Goal: Task Accomplishment & Management: Manage account settings

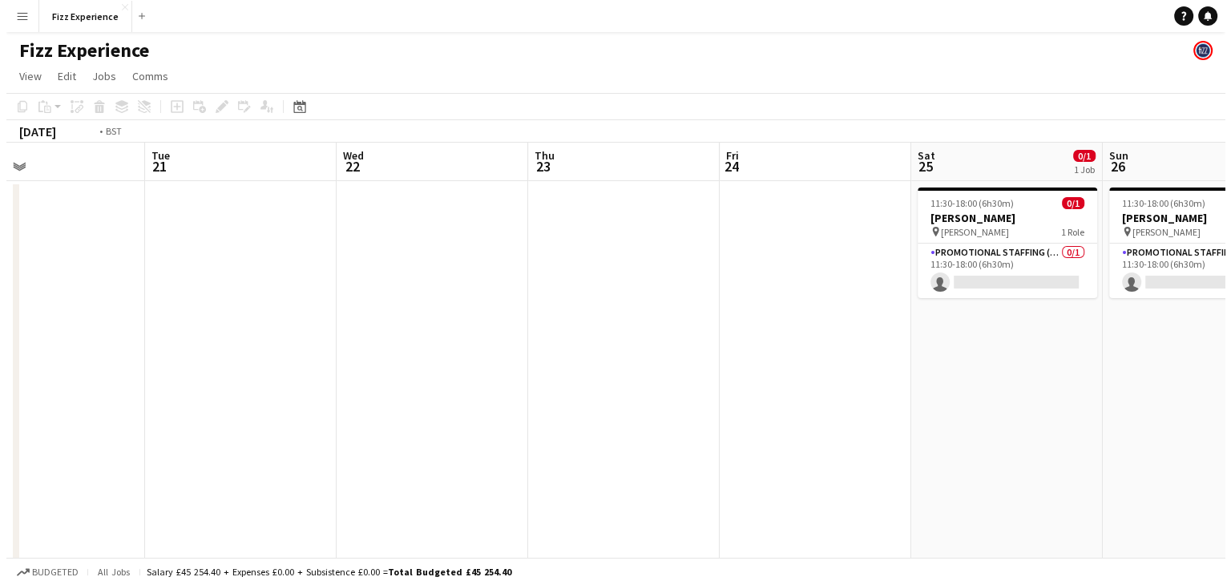
scroll to position [0, 388]
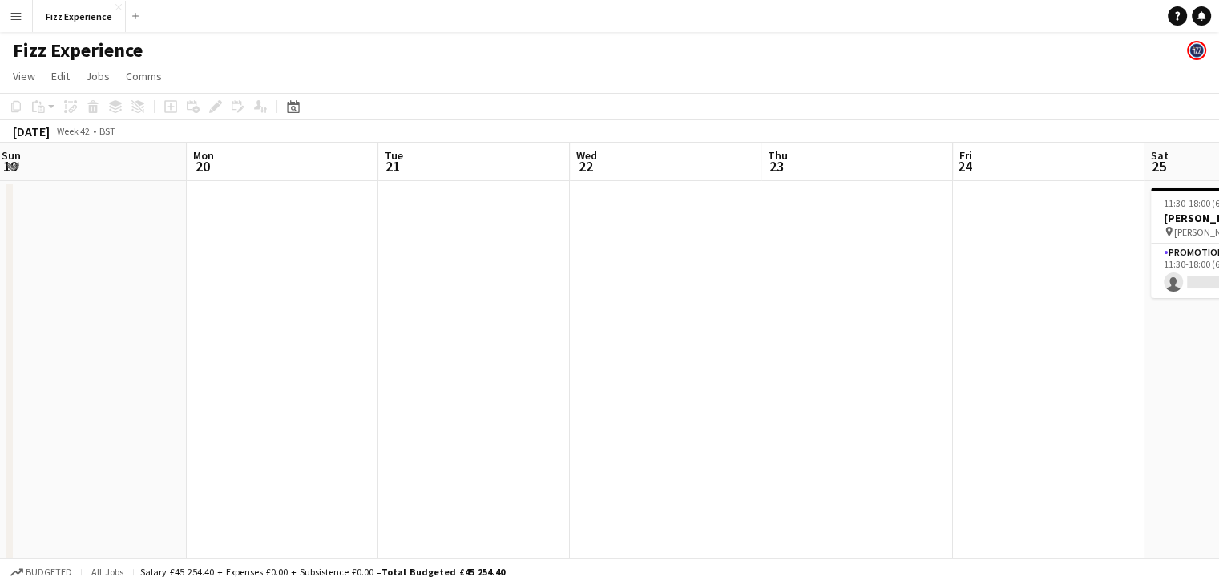
click at [23, 22] on button "Menu" at bounding box center [16, 16] width 32 height 32
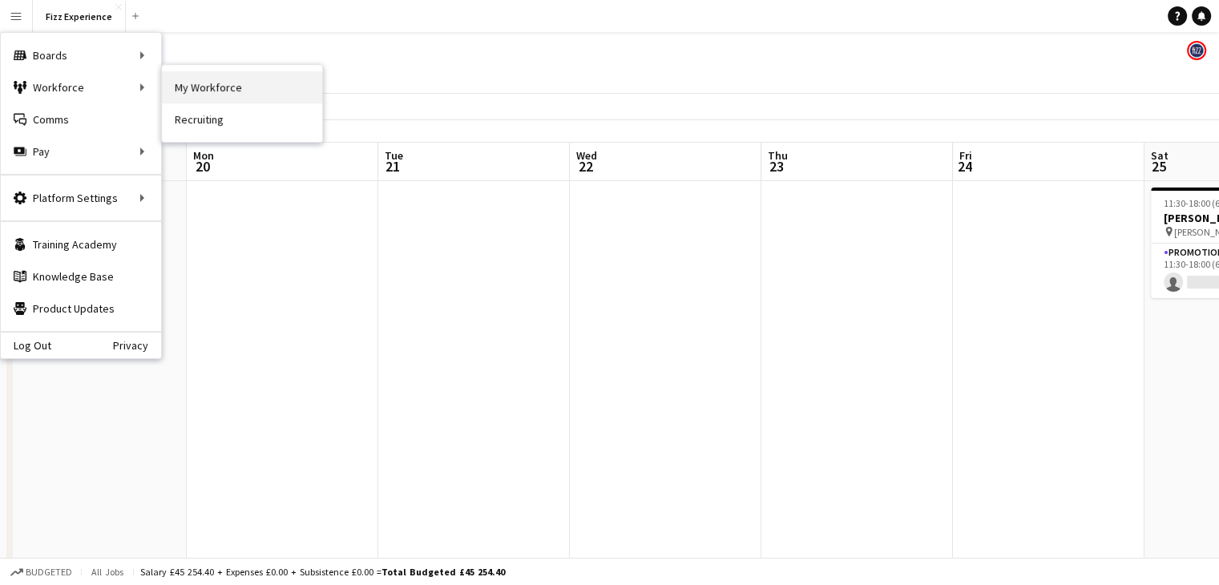
click at [249, 71] on link "My Workforce" at bounding box center [242, 87] width 160 height 32
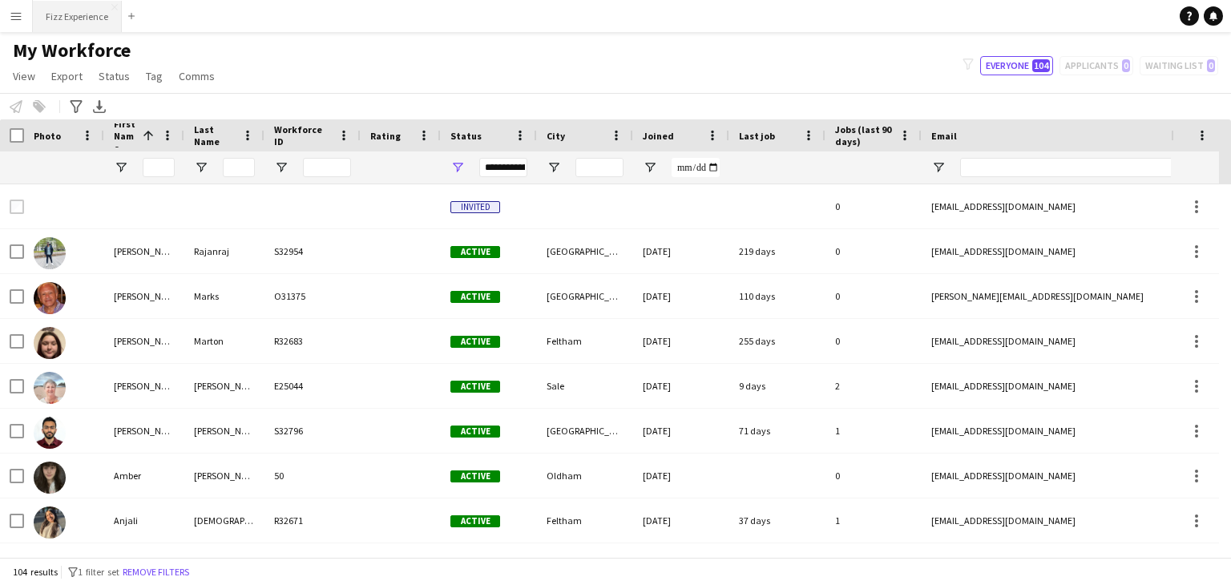
click at [68, 22] on button "Fizz Experience Close" at bounding box center [77, 16] width 89 height 31
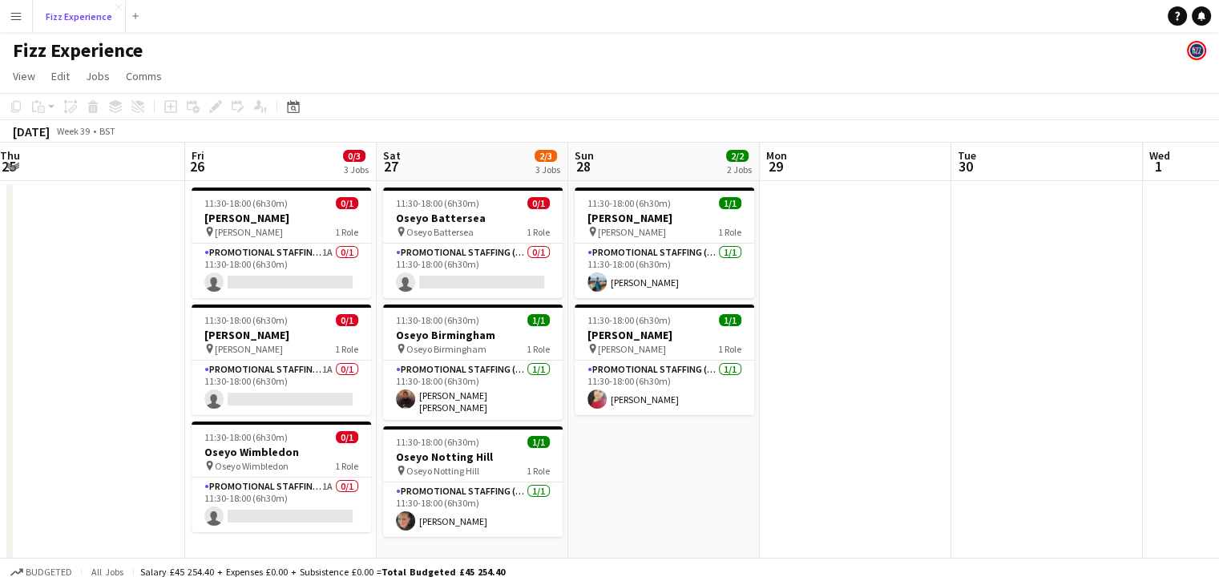
scroll to position [0, 584]
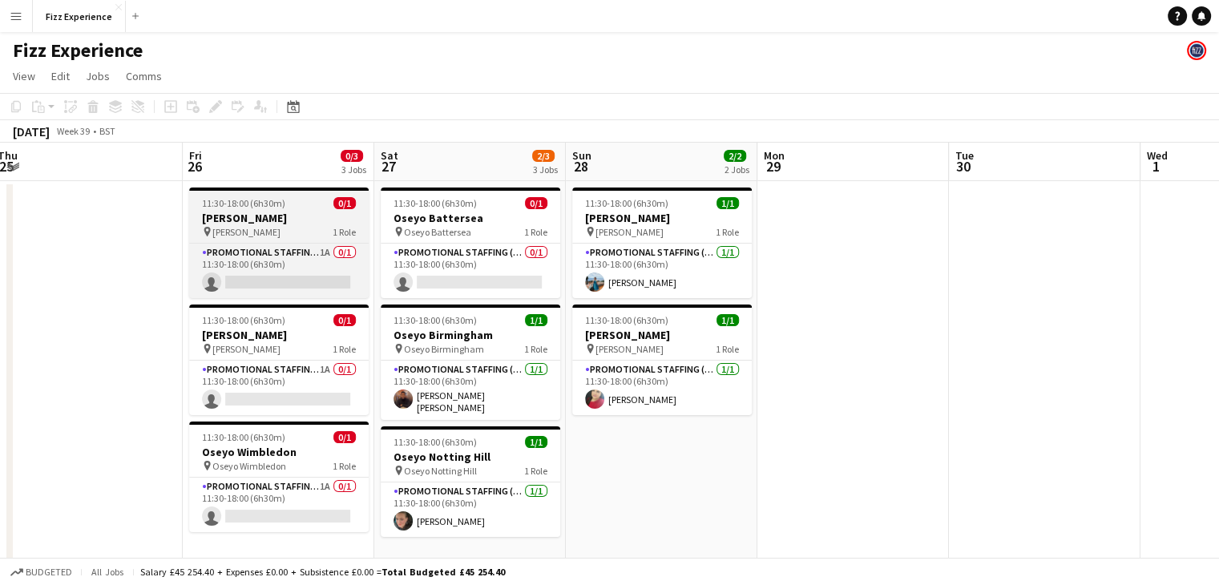
click at [284, 212] on h3 "[PERSON_NAME]" at bounding box center [279, 218] width 180 height 14
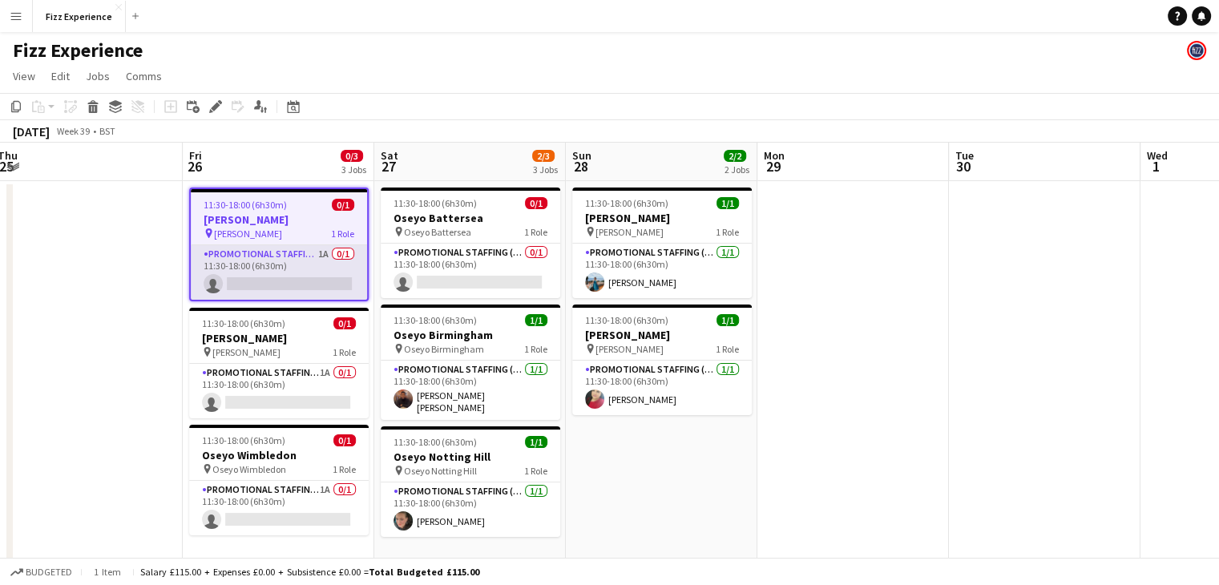
click at [274, 257] on app-card-role "Promotional Staffing (Brand Ambassadors) 1A 0/1 11:30-18:00 (6h30m) single-neut…" at bounding box center [279, 272] width 176 height 55
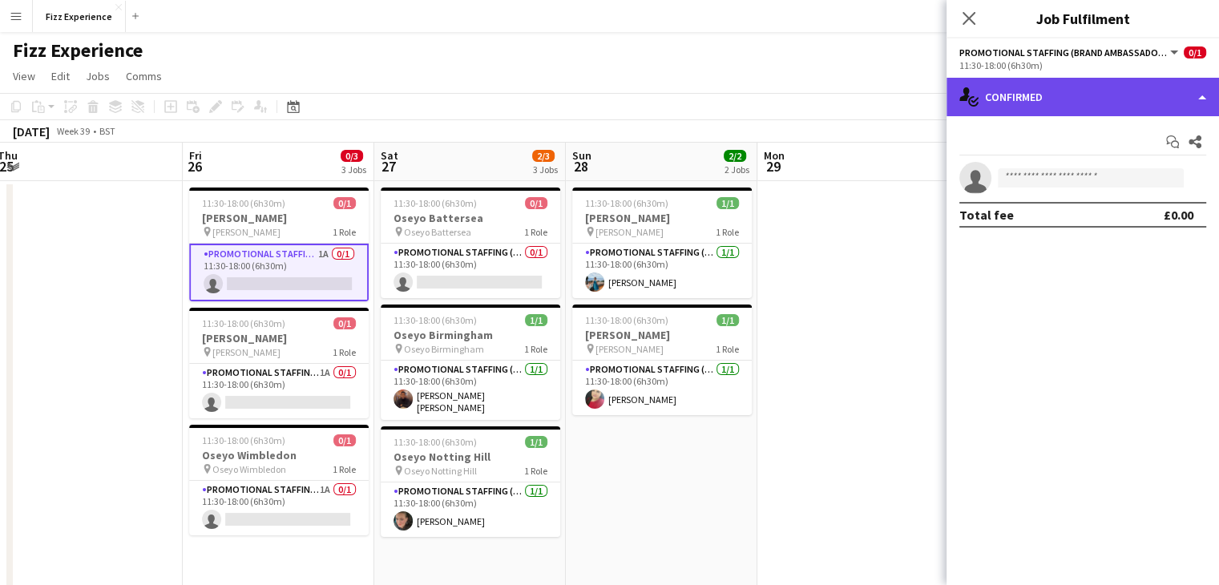
click at [1060, 99] on div "single-neutral-actions-check-2 Confirmed" at bounding box center [1083, 97] width 273 height 38
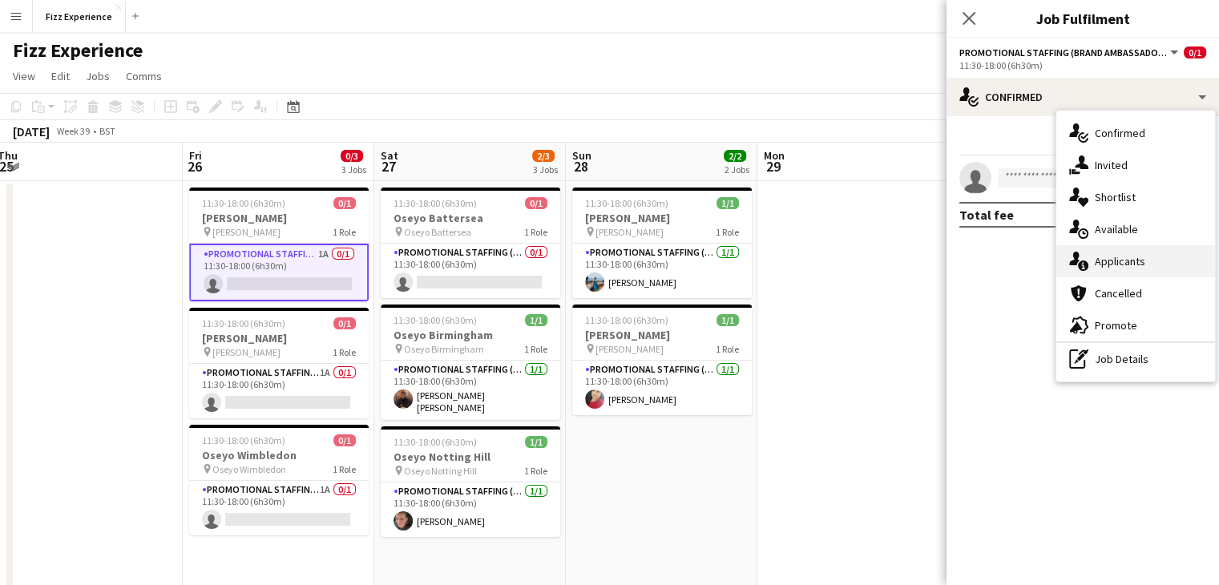
click at [1103, 261] on div "single-neutral-actions-information Applicants" at bounding box center [1136, 261] width 159 height 32
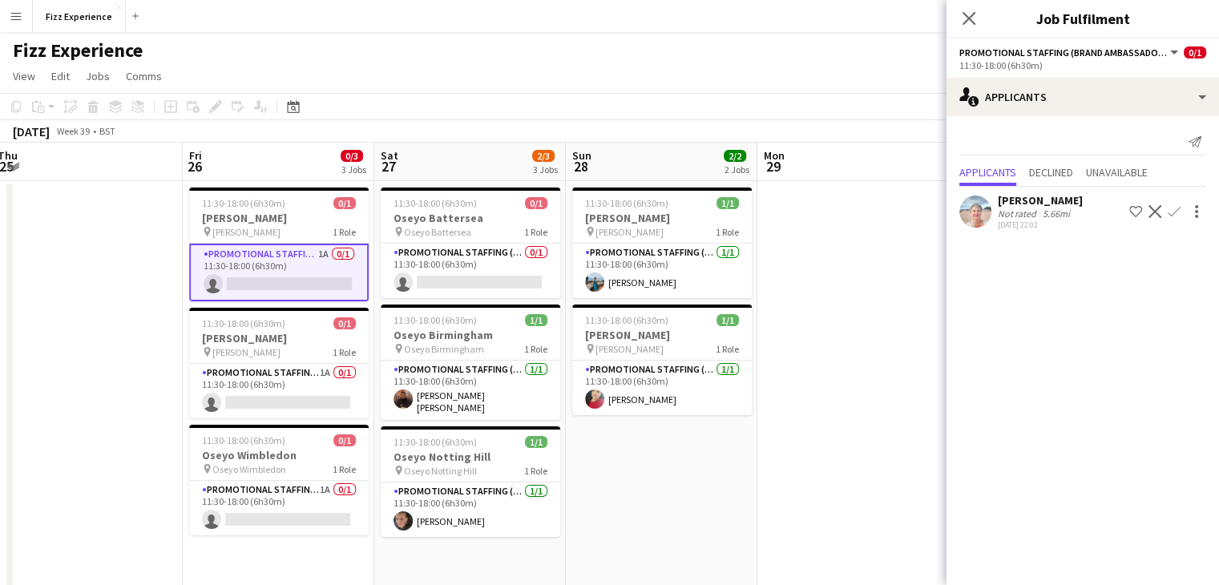
click at [1178, 211] on app-icon "Confirm" at bounding box center [1174, 211] width 13 height 13
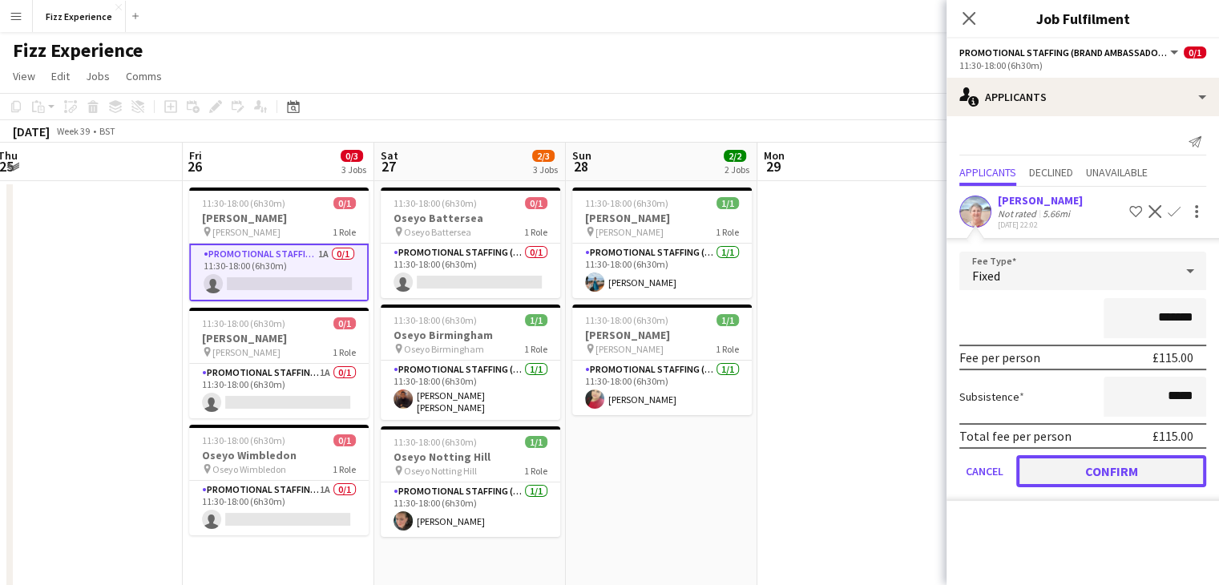
click at [1079, 472] on button "Confirm" at bounding box center [1111, 471] width 190 height 32
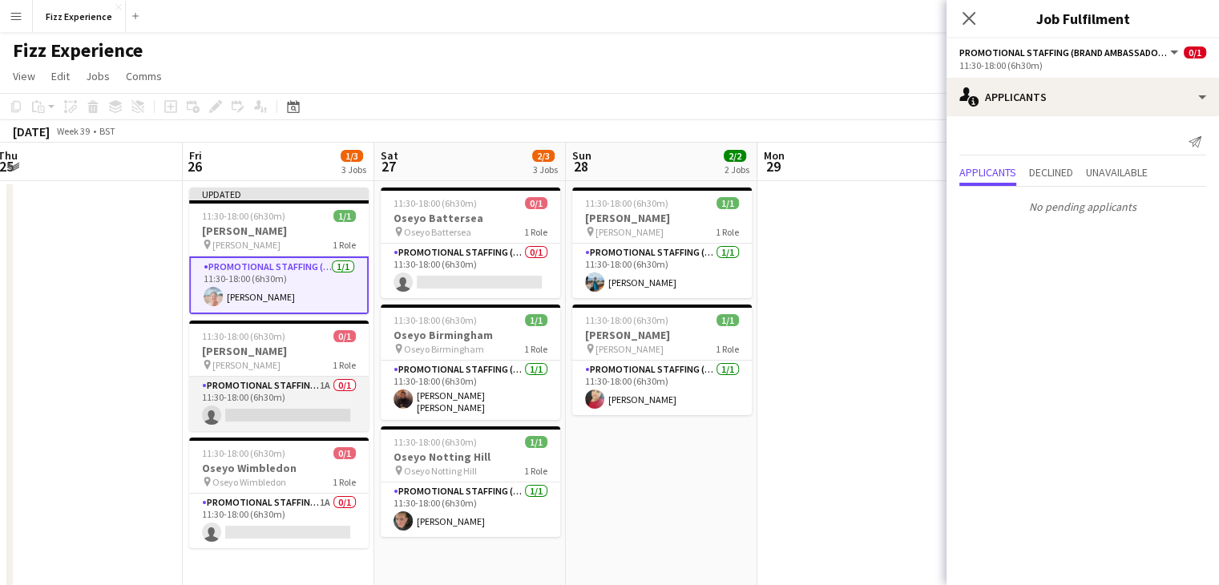
click at [278, 392] on app-card-role "Promotional Staffing (Brand Ambassadors) 1A 0/1 11:30-18:00 (6h30m) single-neut…" at bounding box center [279, 404] width 180 height 55
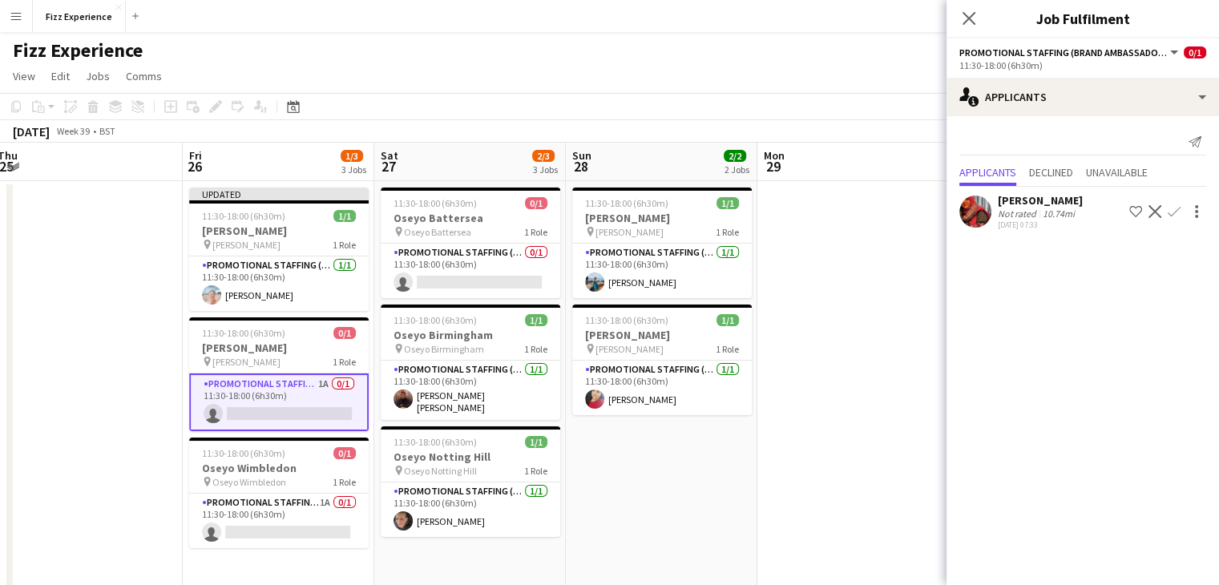
click at [1174, 217] on app-icon "Confirm" at bounding box center [1174, 211] width 13 height 13
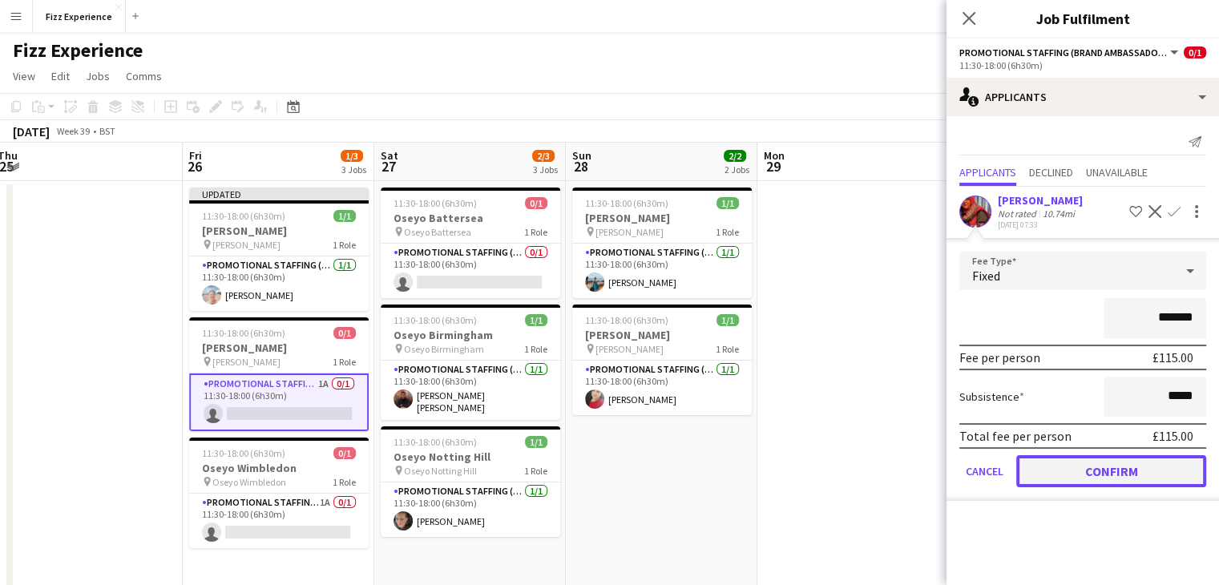
click at [1048, 476] on button "Confirm" at bounding box center [1111, 471] width 190 height 32
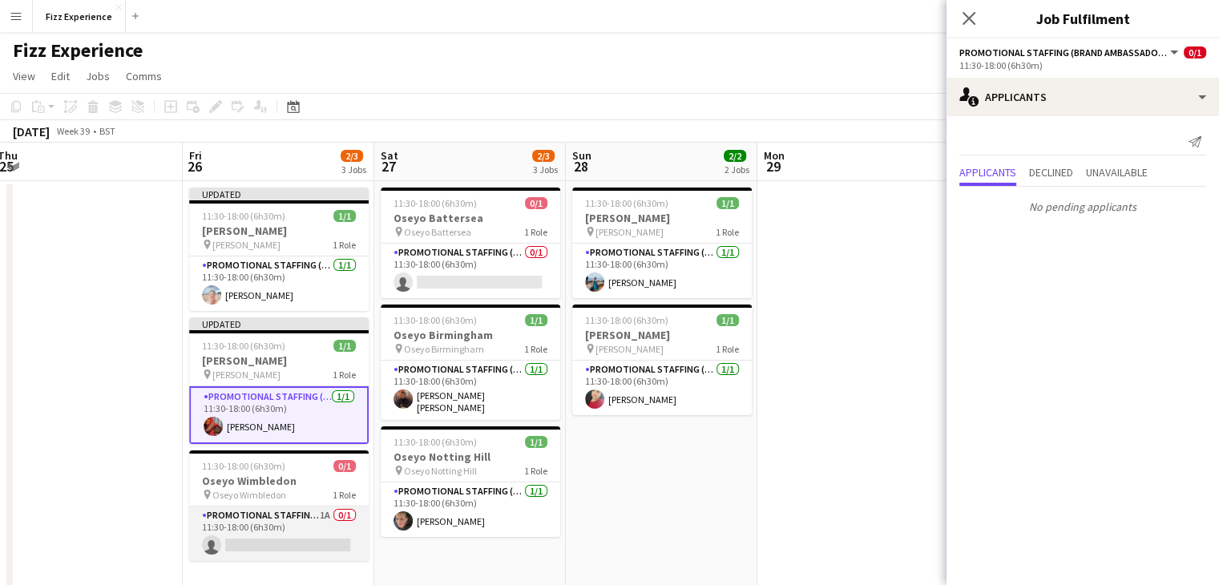
click at [285, 527] on app-card-role "Promotional Staffing (Brand Ambassadors) 1A 0/1 11:30-18:00 (6h30m) single-neut…" at bounding box center [279, 534] width 180 height 55
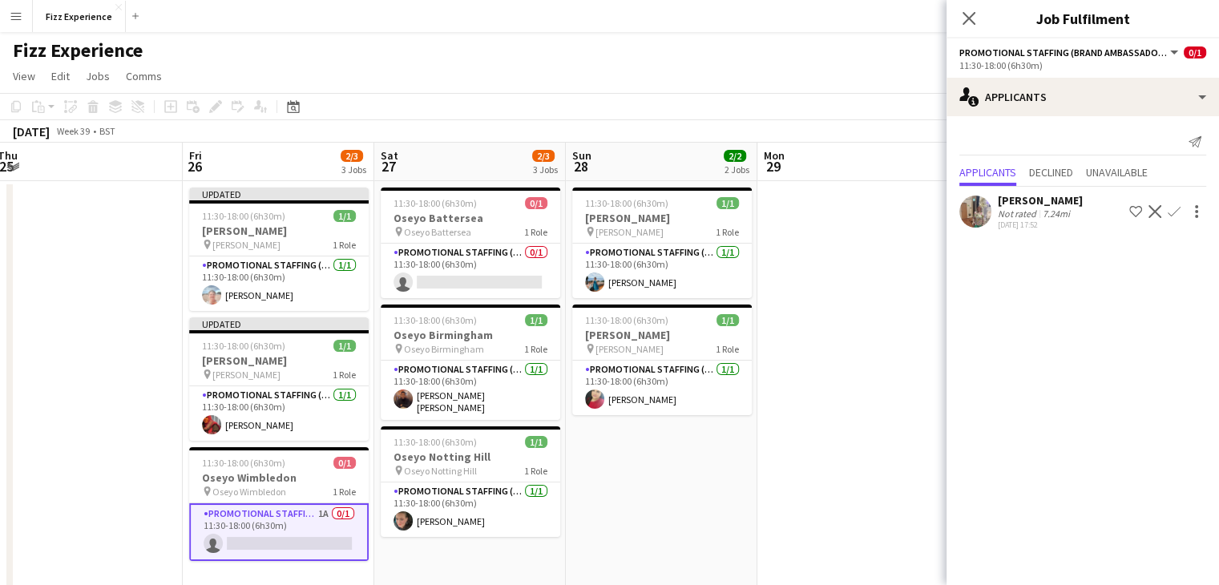
click at [1177, 211] on app-icon "Confirm" at bounding box center [1174, 211] width 13 height 13
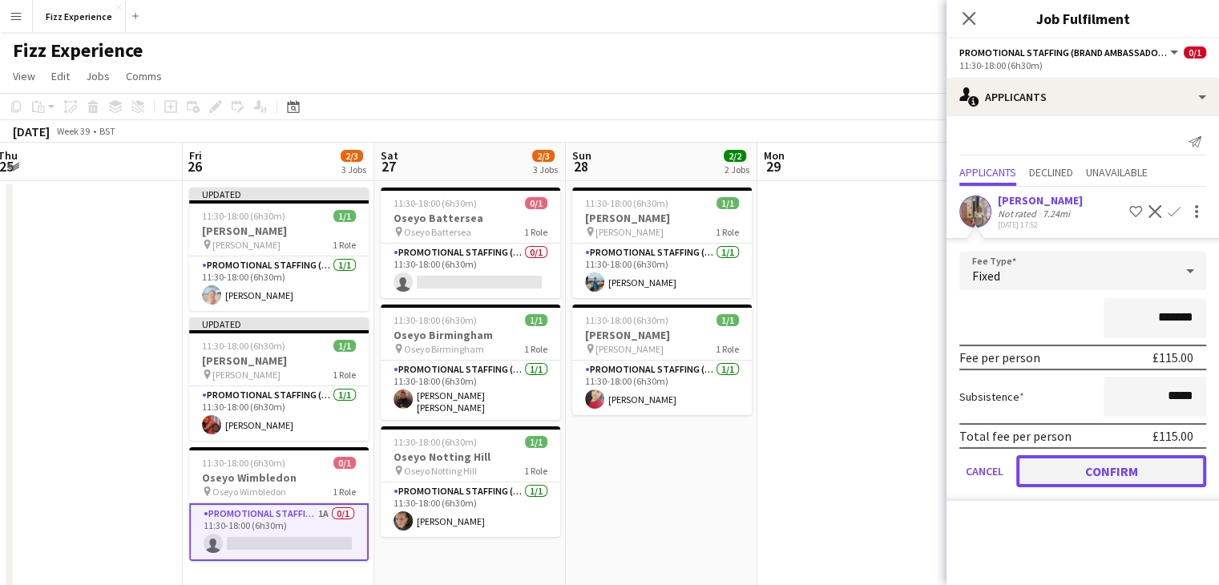
click at [1073, 476] on button "Confirm" at bounding box center [1111, 471] width 190 height 32
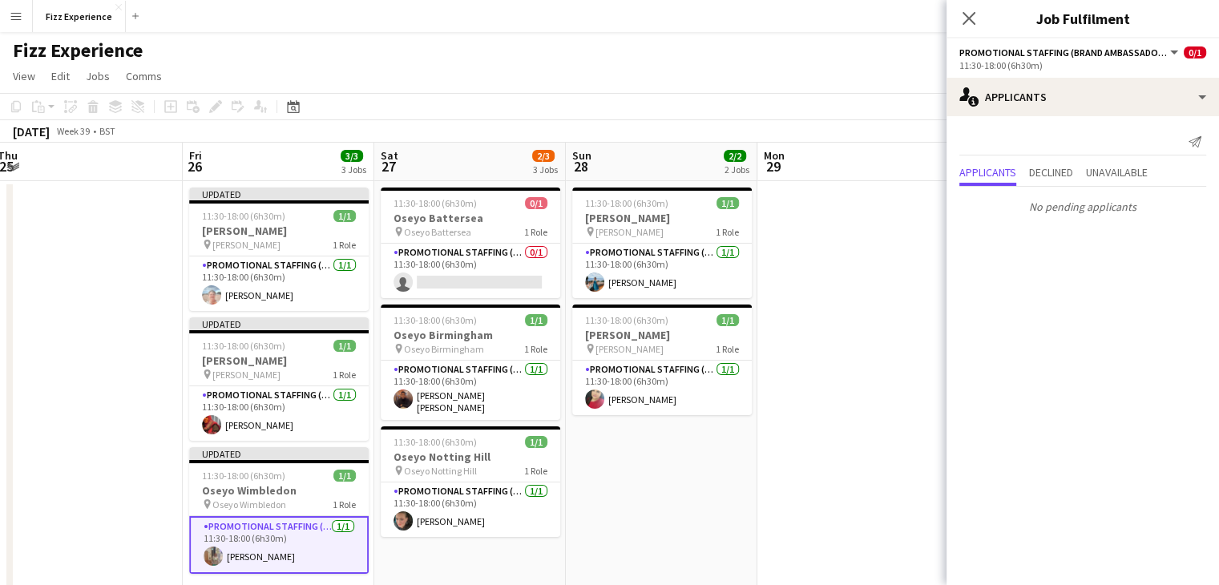
click at [835, 374] on app-date-cell at bounding box center [854, 433] width 192 height 505
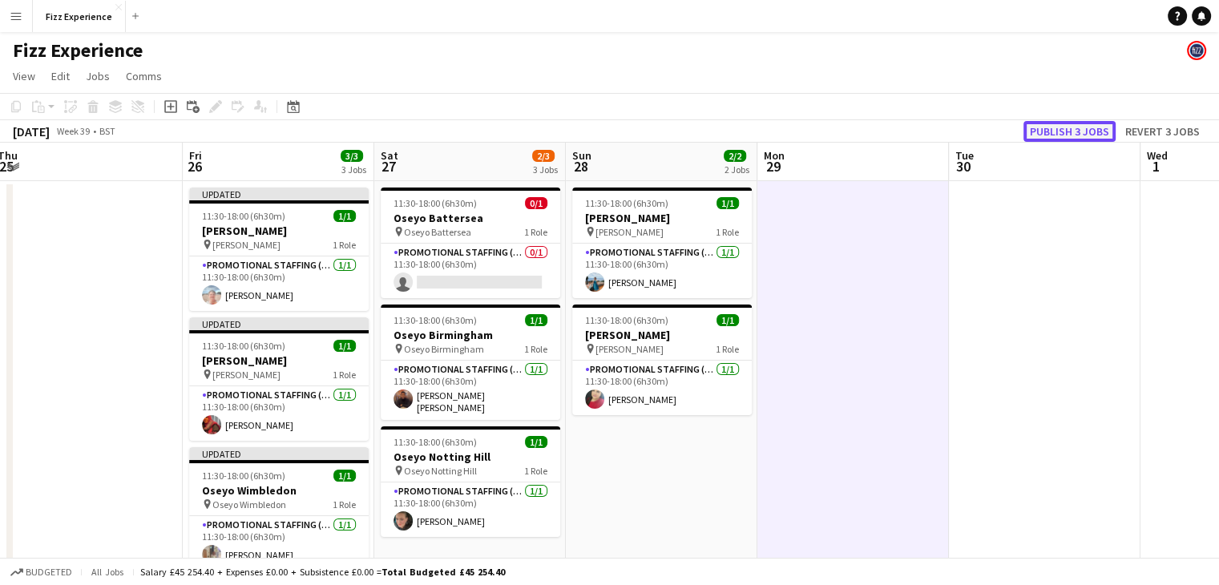
click at [1052, 127] on button "Publish 3 jobs" at bounding box center [1070, 131] width 92 height 21
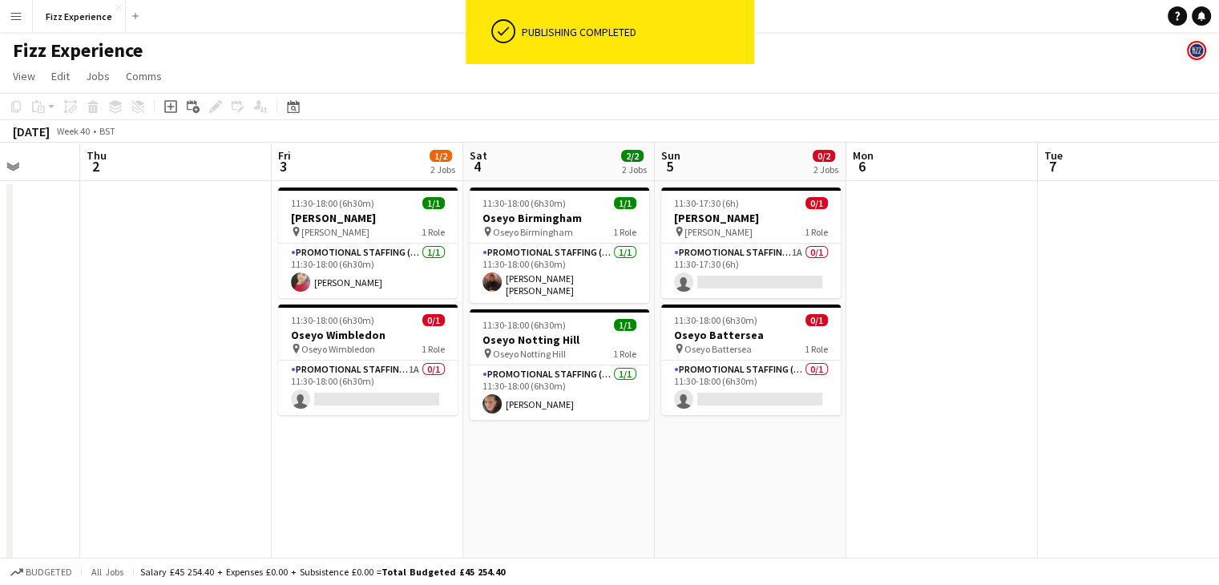
scroll to position [0, 496]
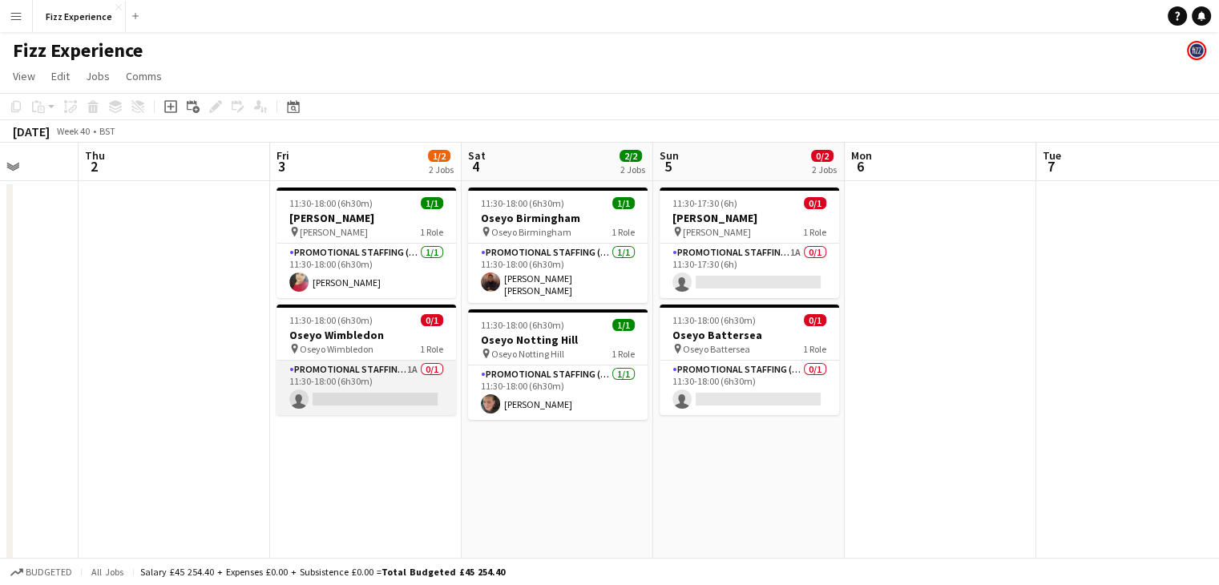
click at [405, 377] on app-card-role "Promotional Staffing (Brand Ambassadors) 1A 0/1 11:30-18:00 (6h30m) single-neut…" at bounding box center [367, 388] width 180 height 55
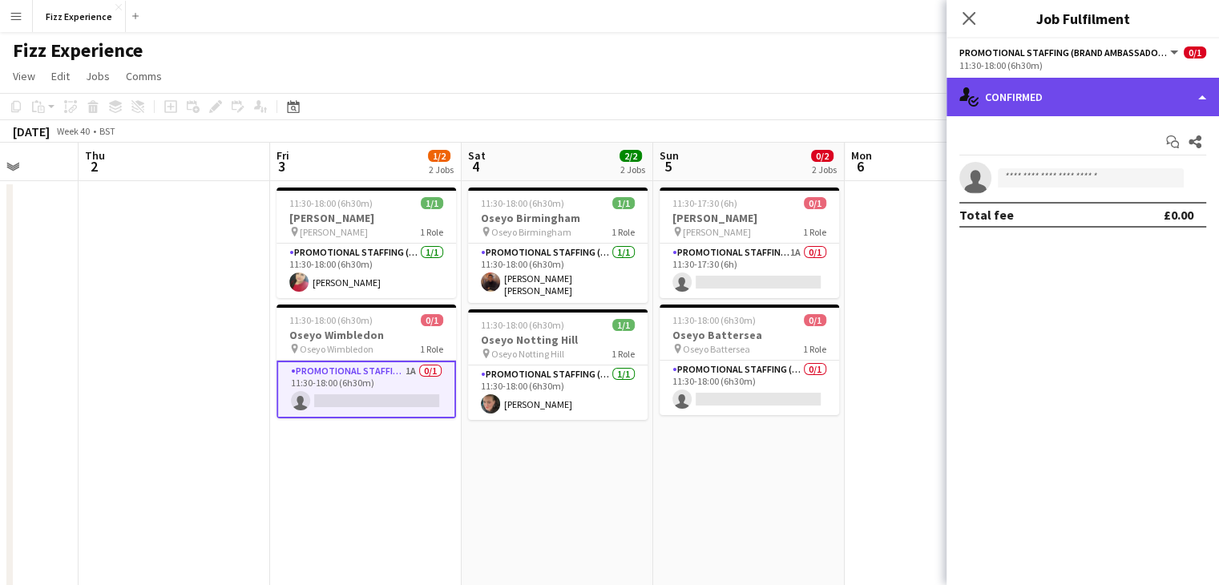
click at [1119, 93] on div "single-neutral-actions-check-2 Confirmed" at bounding box center [1083, 97] width 273 height 38
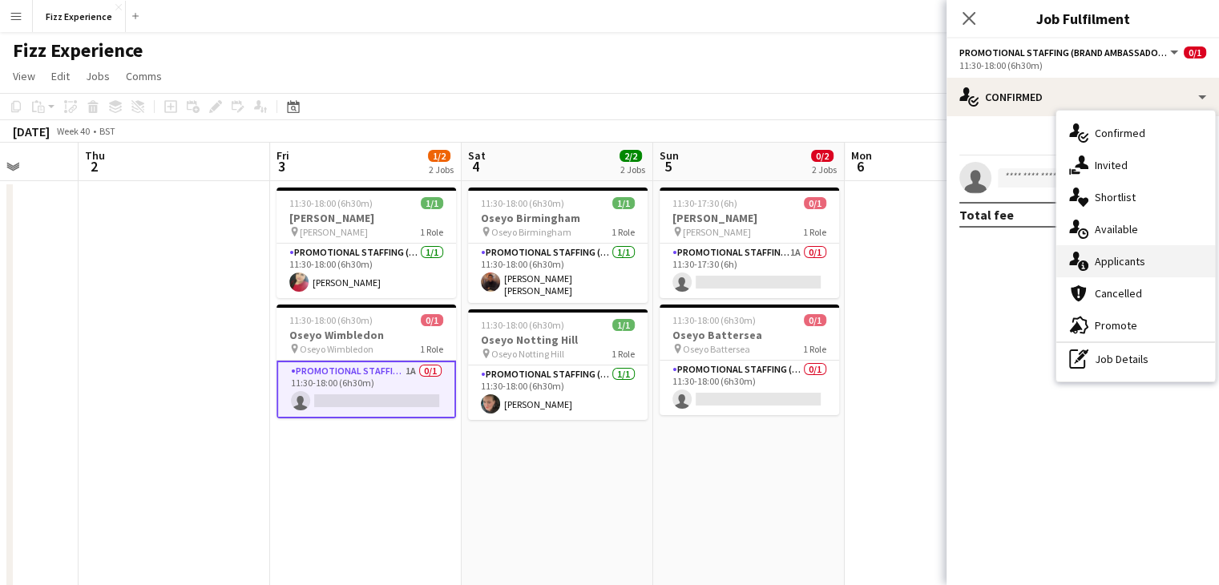
click at [1109, 261] on div "single-neutral-actions-information Applicants" at bounding box center [1136, 261] width 159 height 32
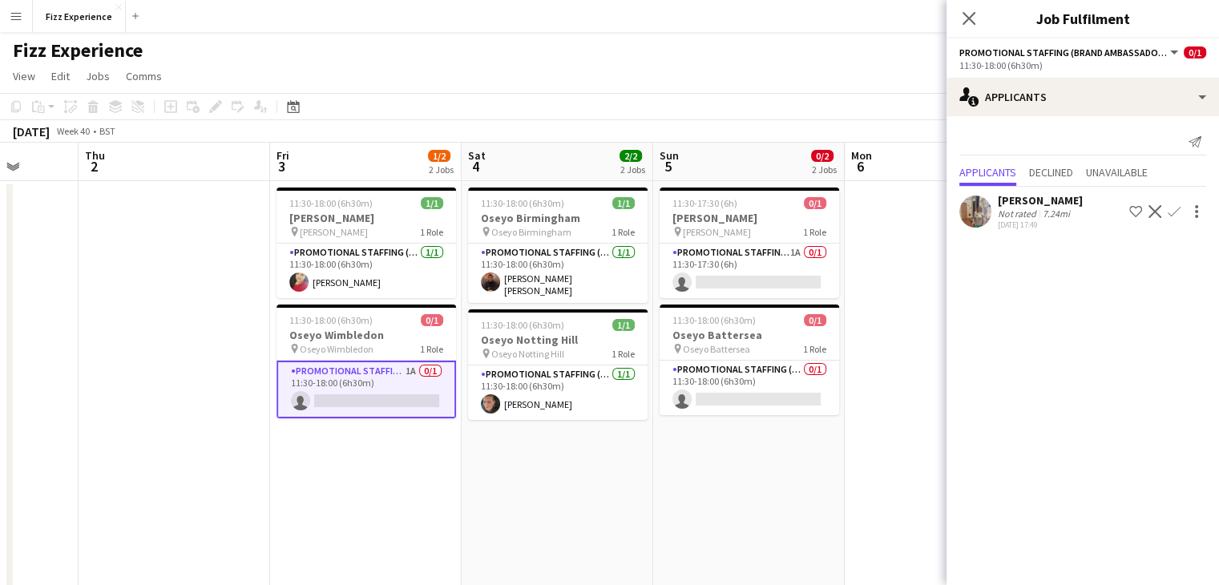
click at [1174, 212] on app-icon "Confirm" at bounding box center [1174, 211] width 13 height 13
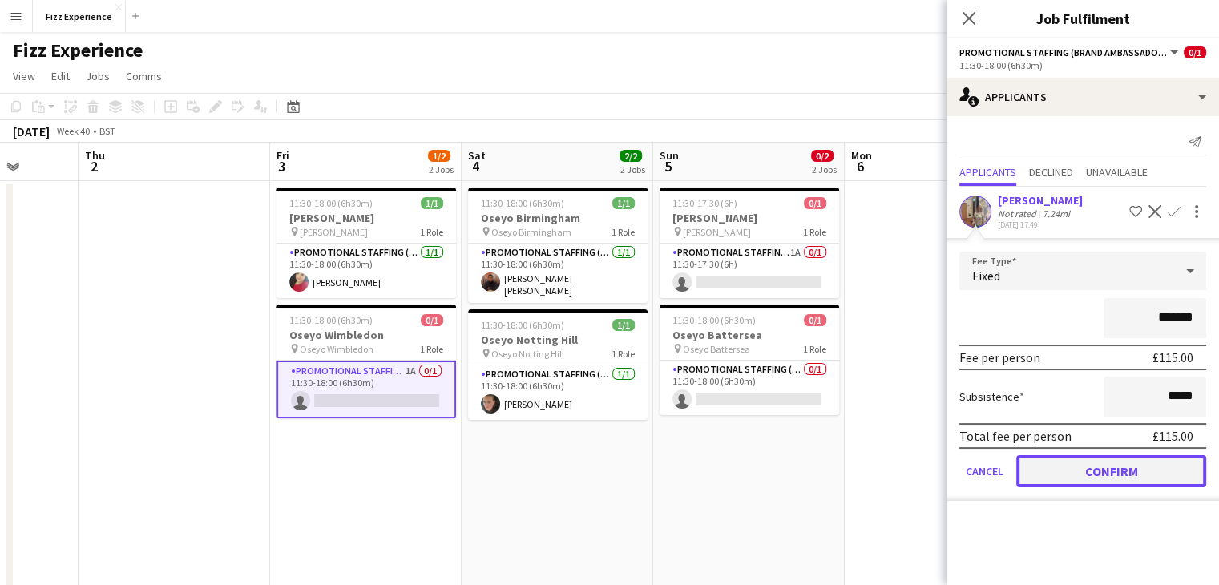
click at [1054, 475] on button "Confirm" at bounding box center [1111, 471] width 190 height 32
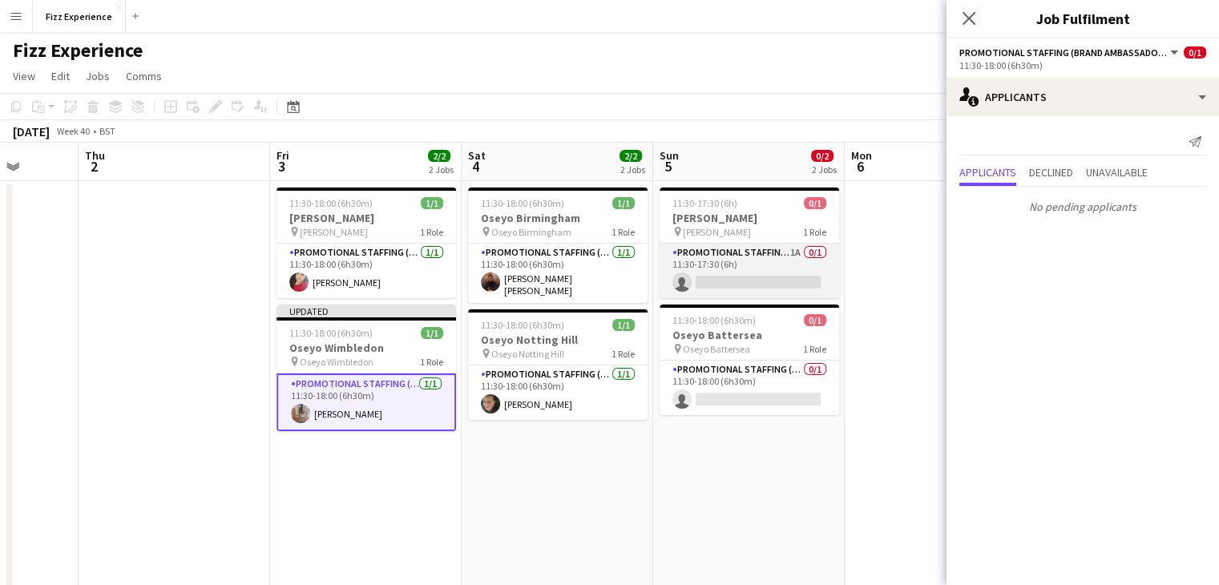
click at [785, 260] on app-card-role "Promotional Staffing (Brand Ambassadors) 1A 0/1 11:30-17:30 (6h) single-neutral…" at bounding box center [750, 271] width 180 height 55
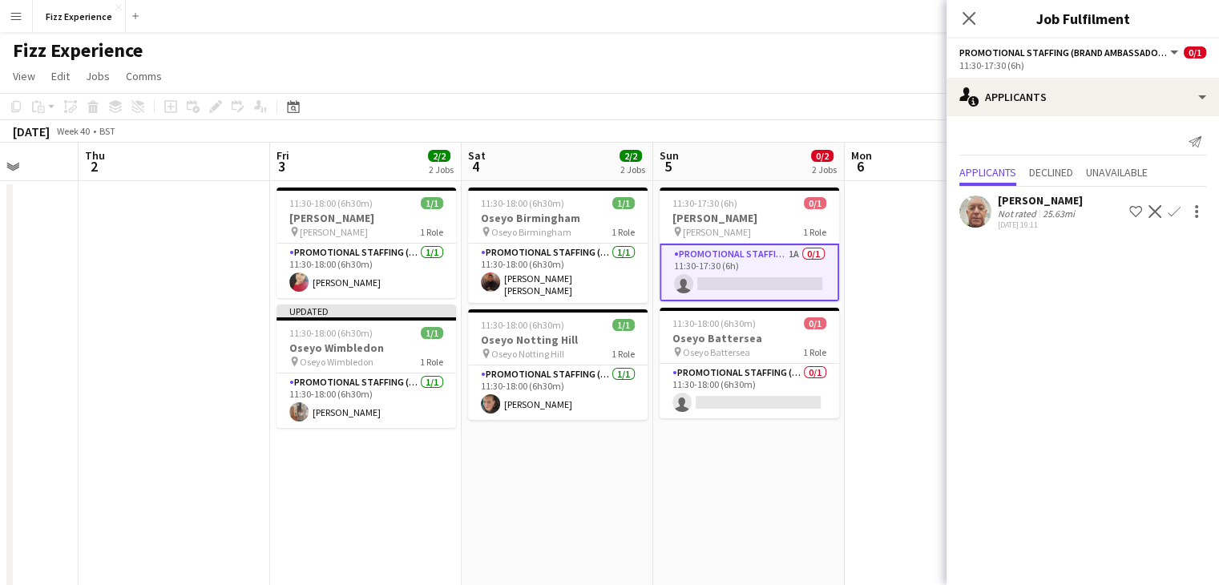
click at [882, 430] on app-date-cell at bounding box center [941, 433] width 192 height 505
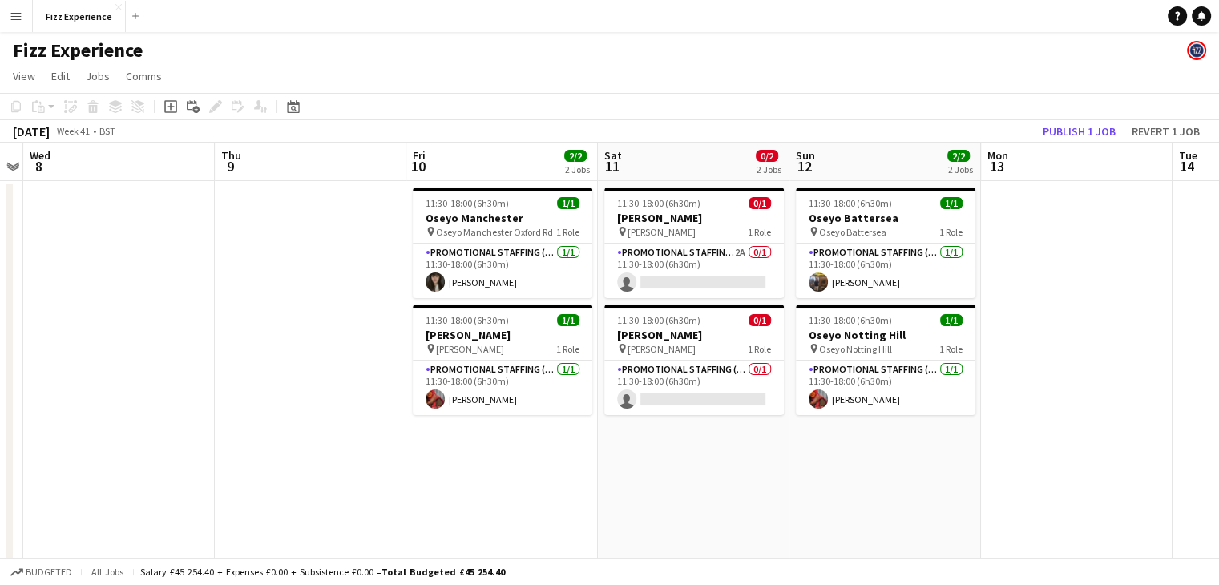
scroll to position [0, 554]
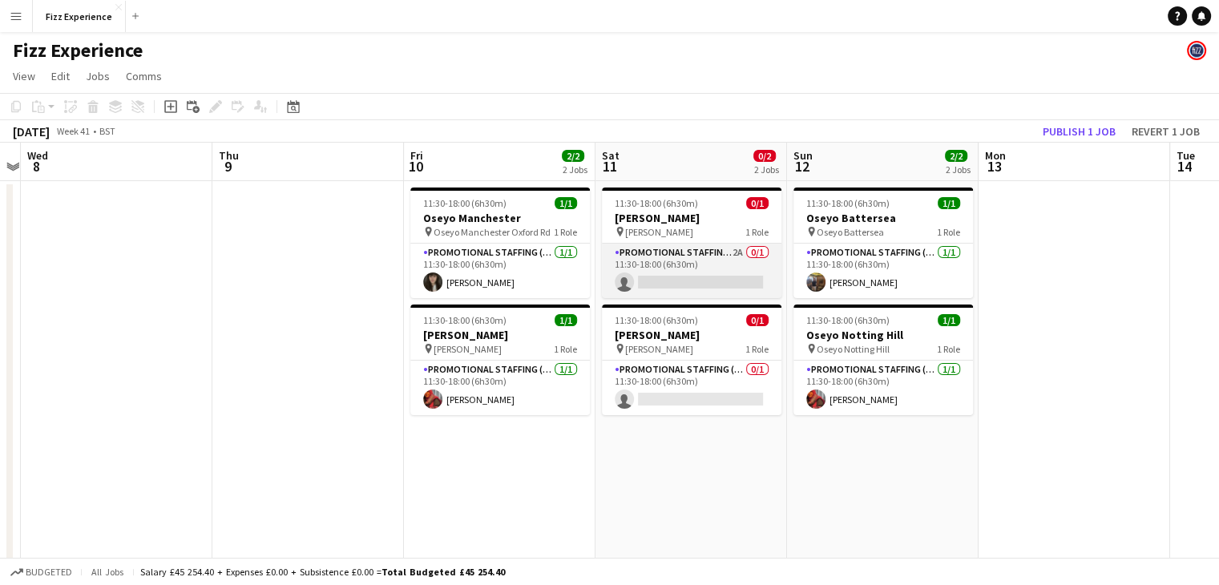
click at [693, 270] on app-card-role "Promotional Staffing (Brand Ambassadors) 2A 0/1 11:30-18:00 (6h30m) single-neut…" at bounding box center [692, 271] width 180 height 55
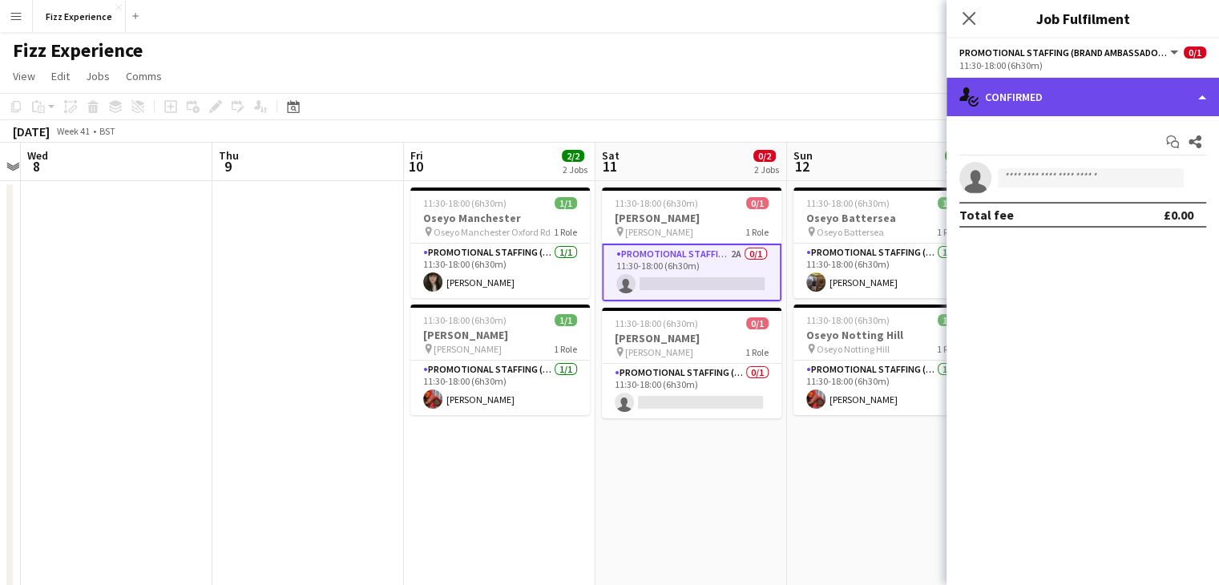
click at [1126, 95] on div "single-neutral-actions-check-2 Confirmed" at bounding box center [1083, 97] width 273 height 38
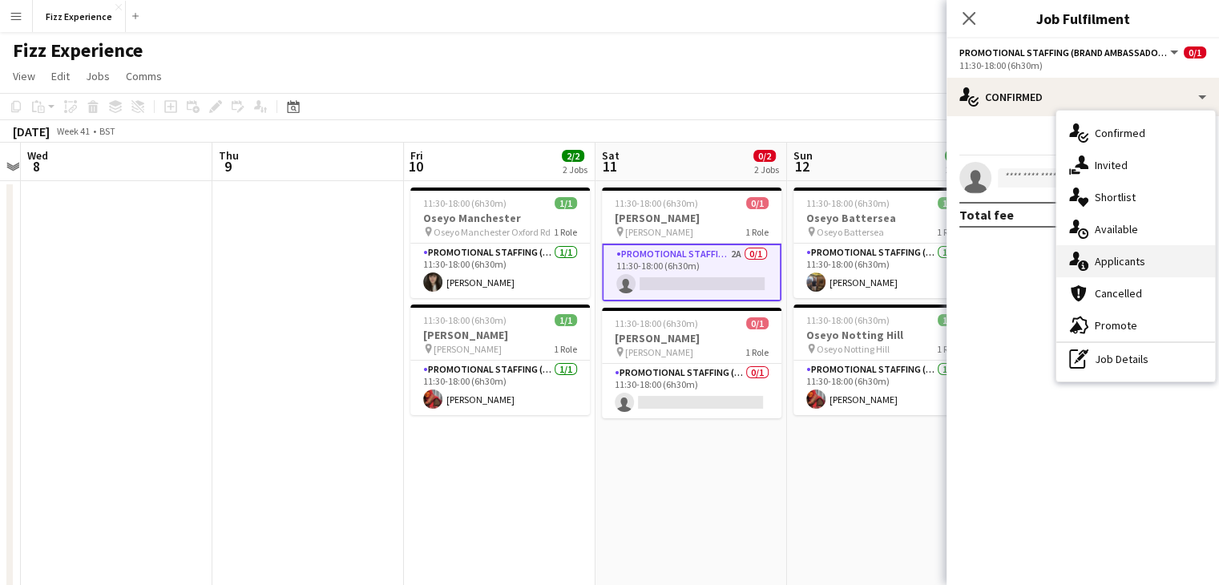
click at [1119, 265] on div "single-neutral-actions-information Applicants" at bounding box center [1136, 261] width 159 height 32
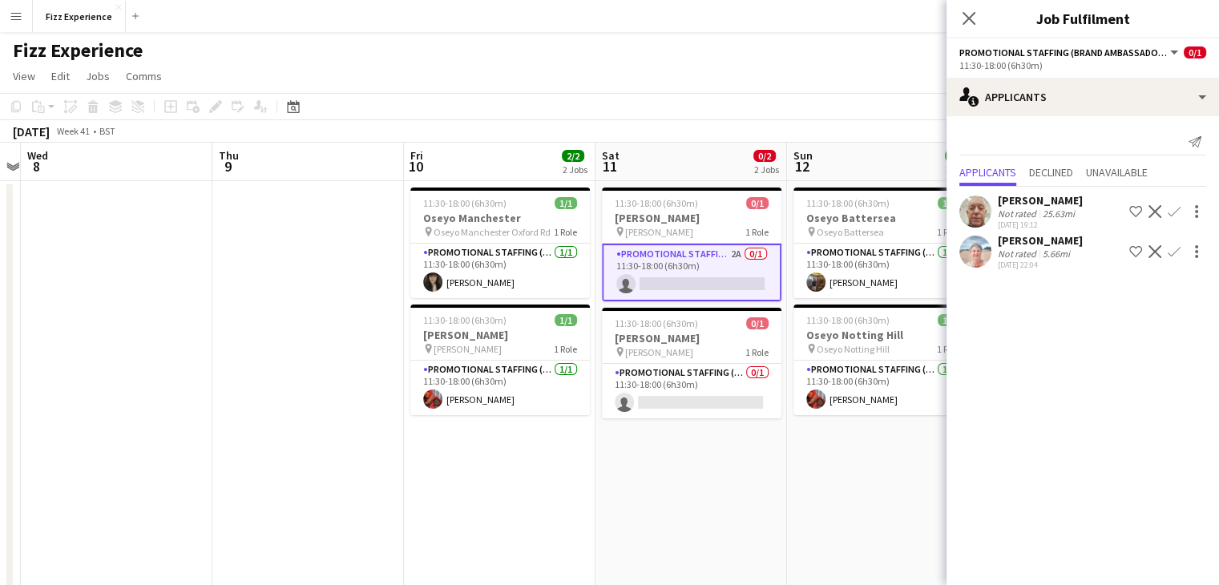
click at [1174, 252] on app-icon "Confirm" at bounding box center [1174, 251] width 13 height 13
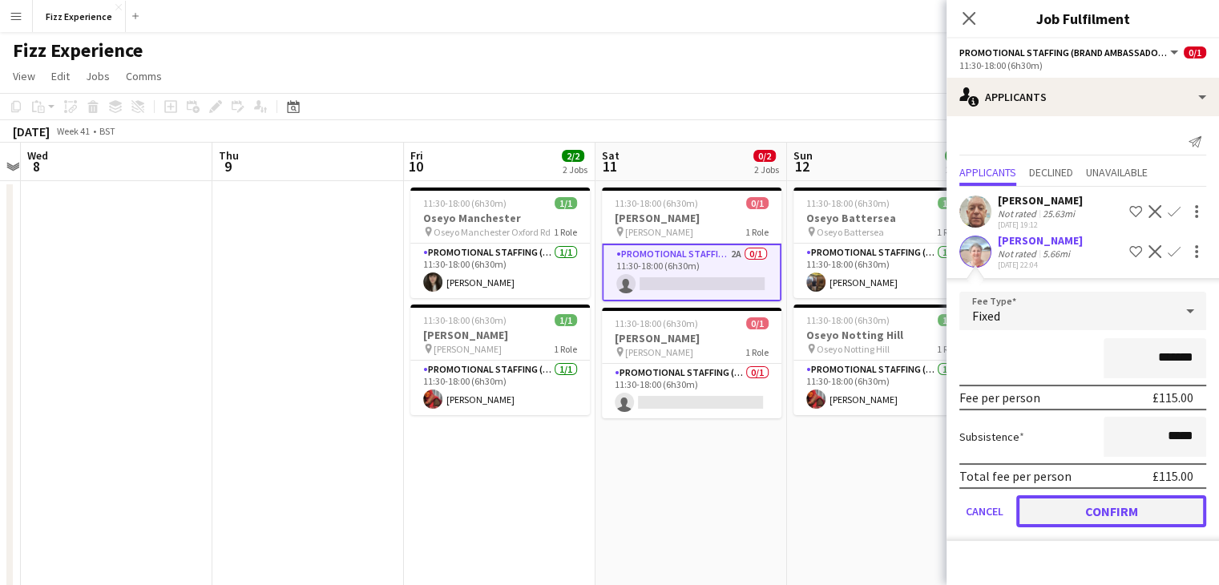
click at [1064, 507] on button "Confirm" at bounding box center [1111, 511] width 190 height 32
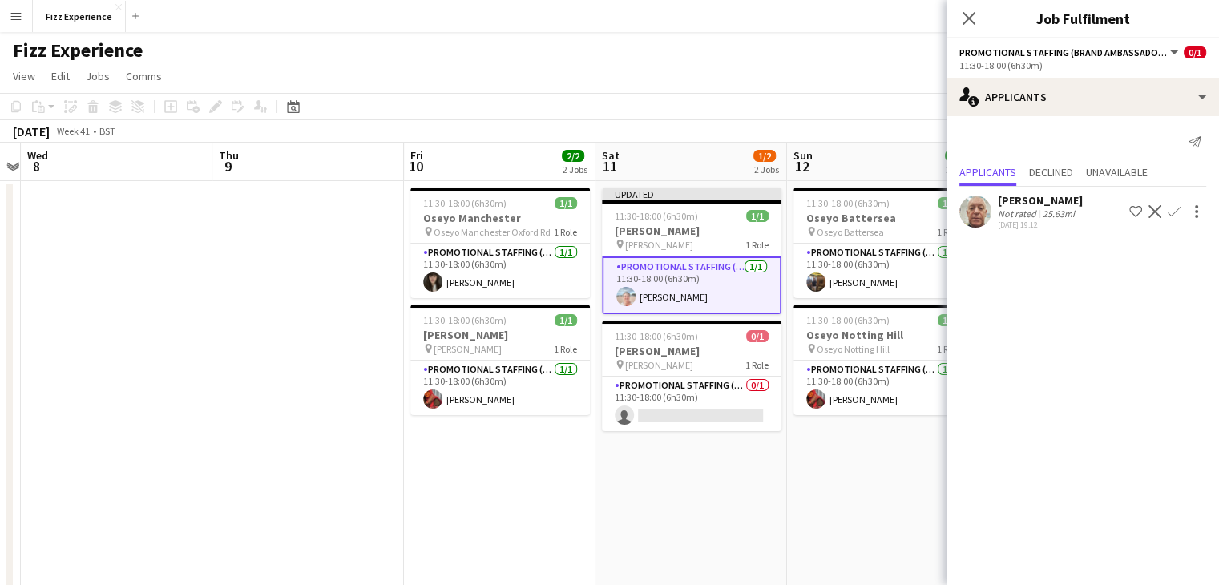
click at [1158, 212] on app-icon "Decline" at bounding box center [1155, 211] width 13 height 13
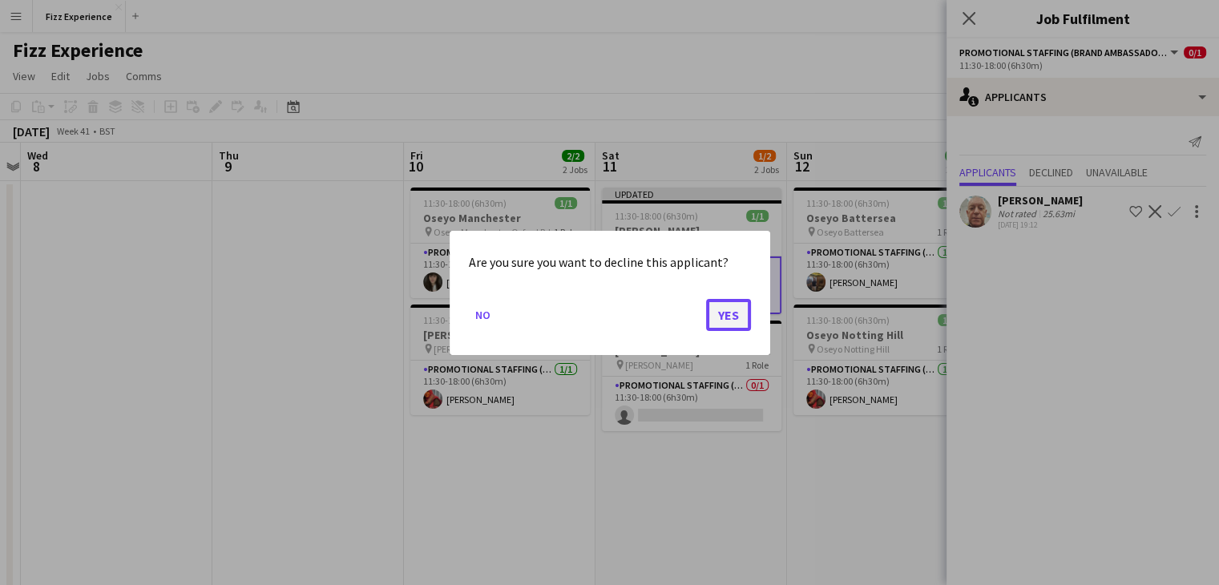
click at [733, 312] on button "Yes" at bounding box center [728, 314] width 45 height 32
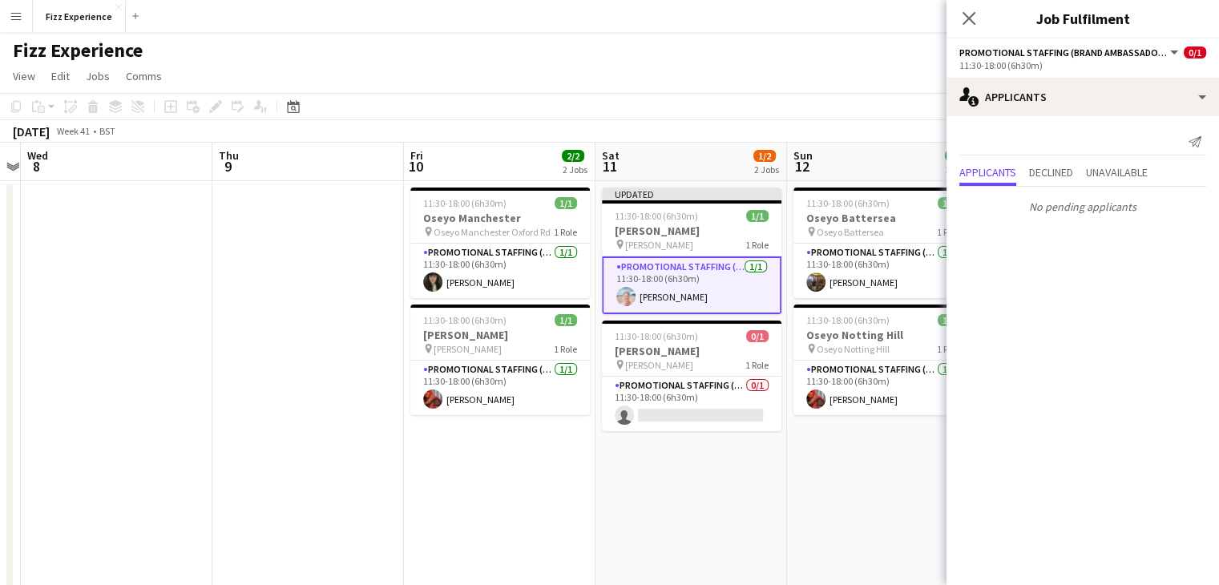
click at [869, 467] on app-date-cell "11:30-18:00 (6h30m) 1/1 Oseyo Battersea pin [PERSON_NAME] 1 Role Promotional St…" at bounding box center [883, 433] width 192 height 505
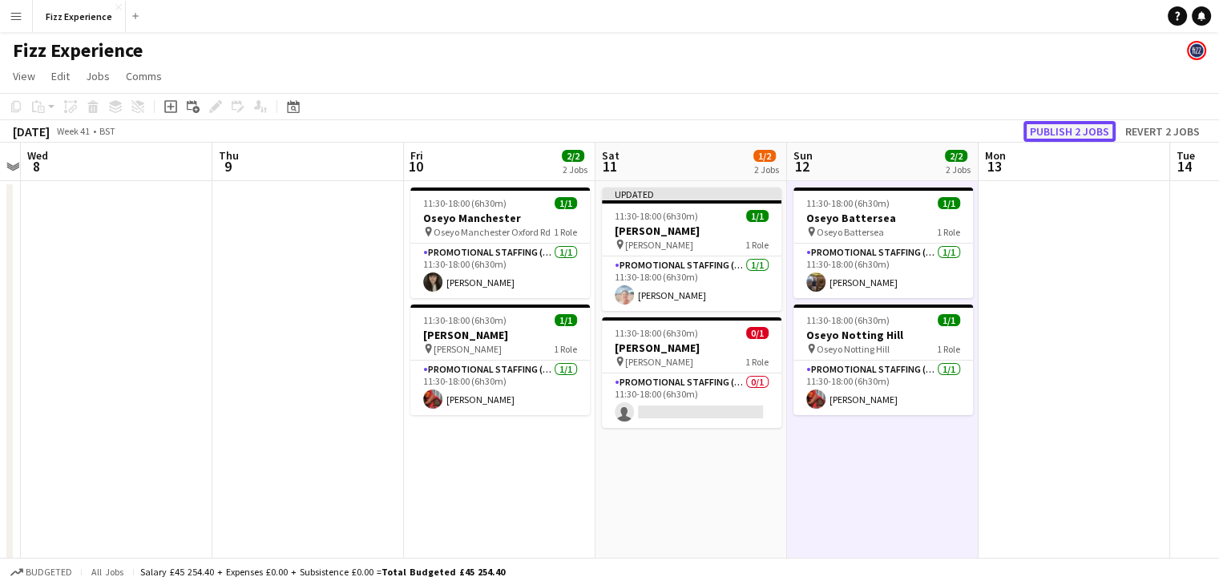
click at [1070, 123] on button "Publish 2 jobs" at bounding box center [1070, 131] width 92 height 21
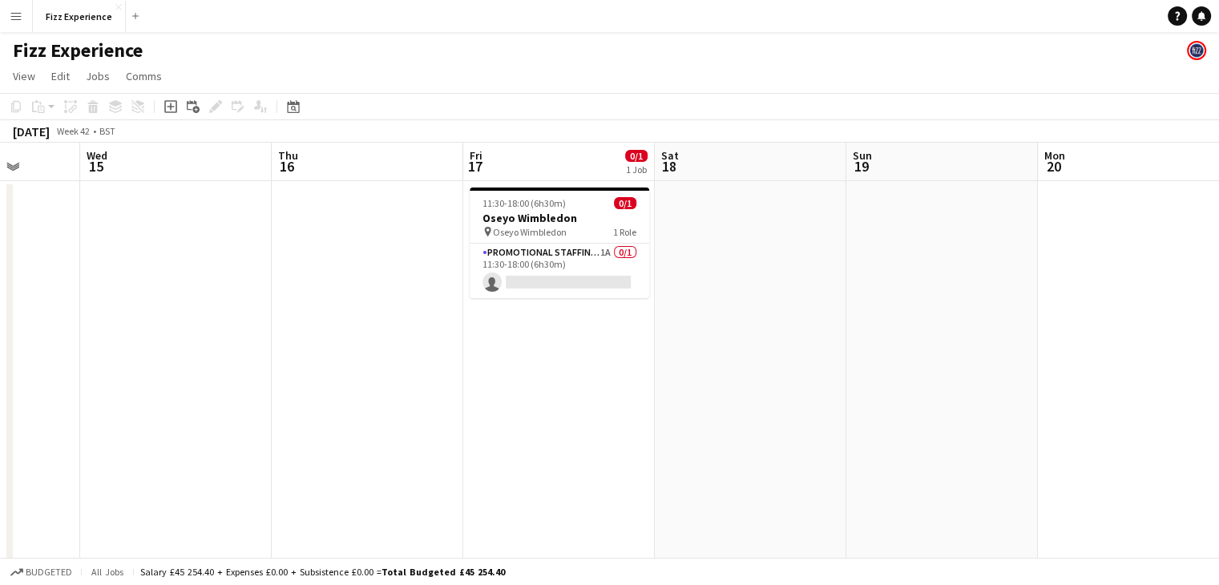
scroll to position [0, 691]
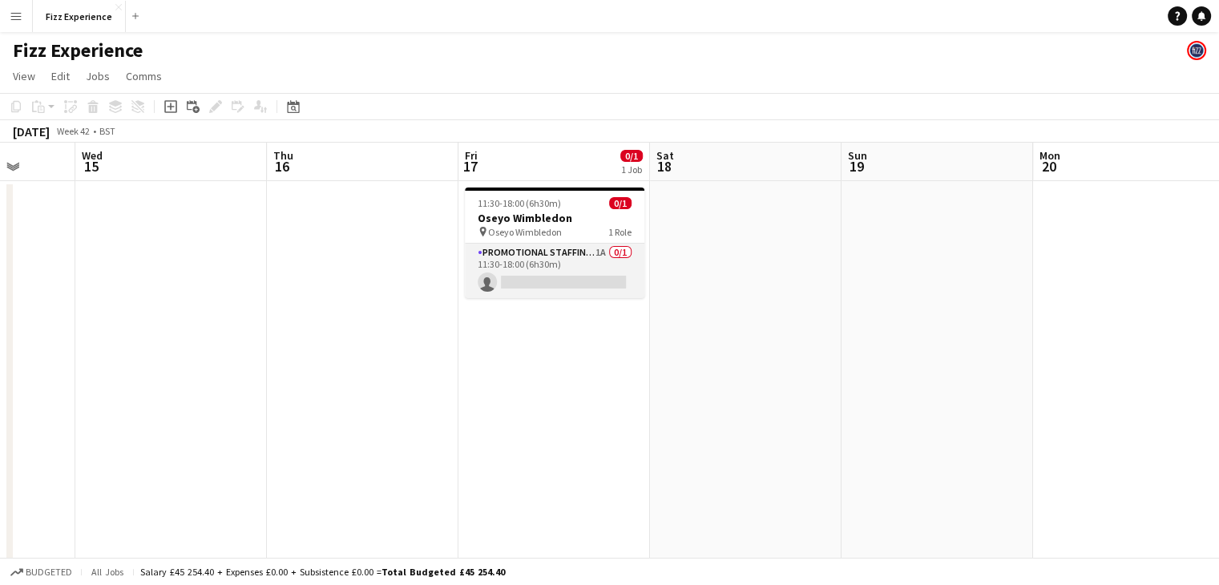
click at [603, 251] on app-card-role "Promotional Staffing (Brand Ambassadors) 1A 0/1 11:30-18:00 (6h30m) single-neut…" at bounding box center [555, 271] width 180 height 55
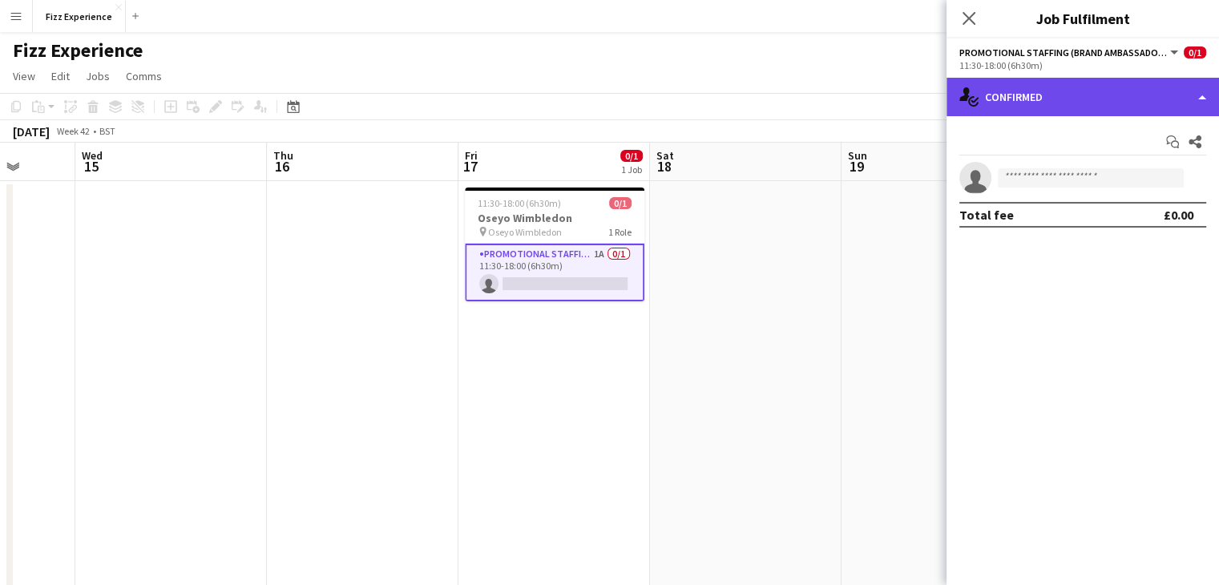
click at [1115, 107] on div "single-neutral-actions-check-2 Confirmed" at bounding box center [1083, 97] width 273 height 38
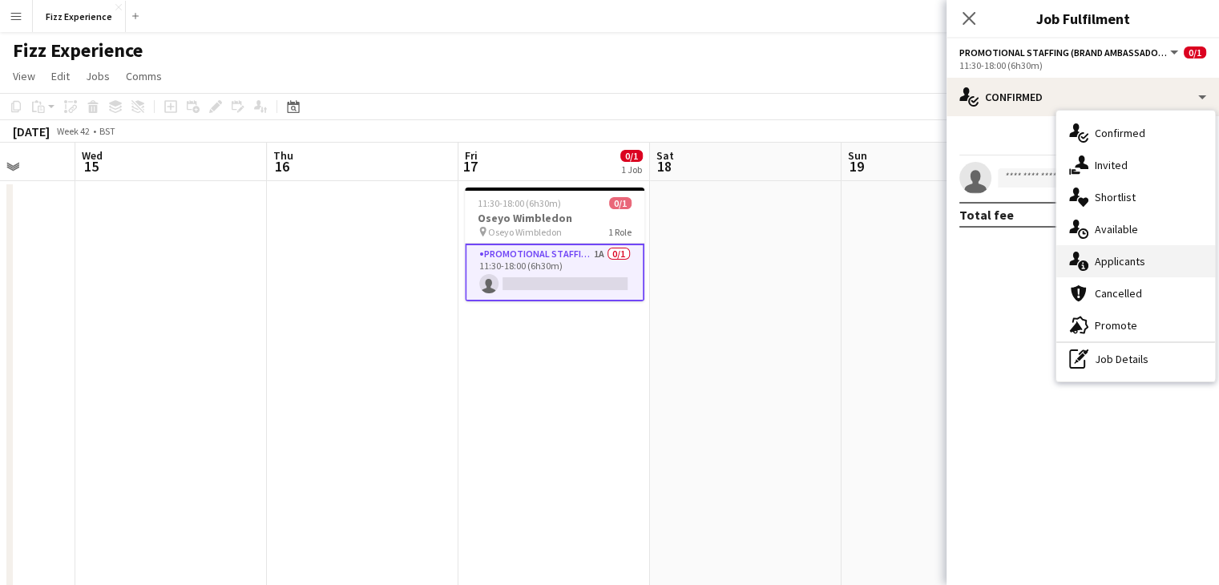
click at [1103, 257] on div "single-neutral-actions-information Applicants" at bounding box center [1136, 261] width 159 height 32
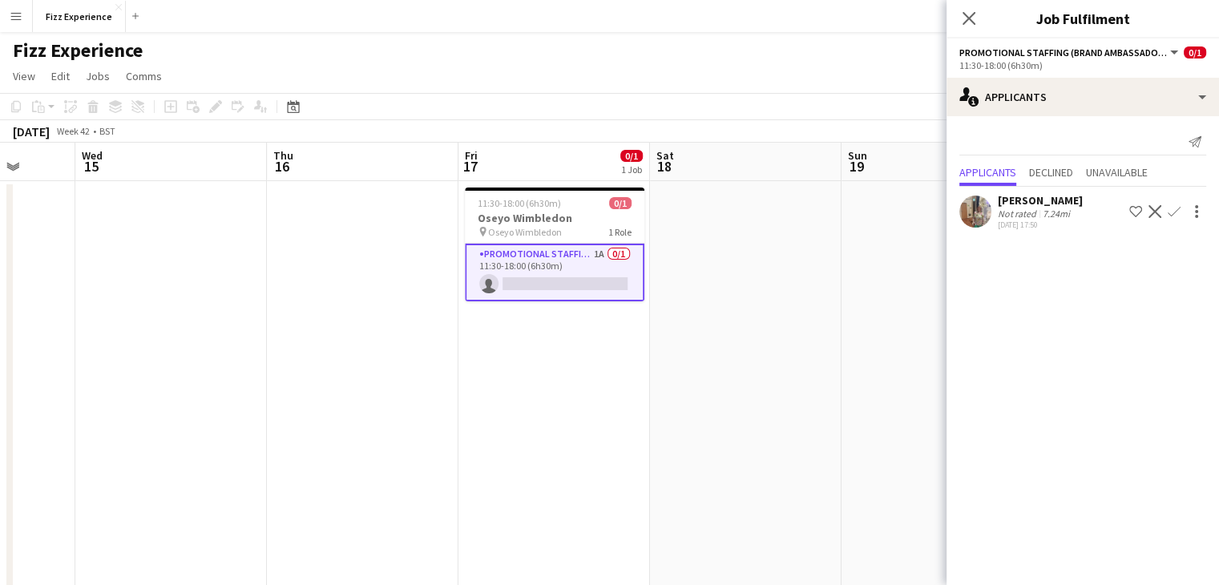
click at [1174, 217] on app-icon "Confirm" at bounding box center [1174, 211] width 13 height 13
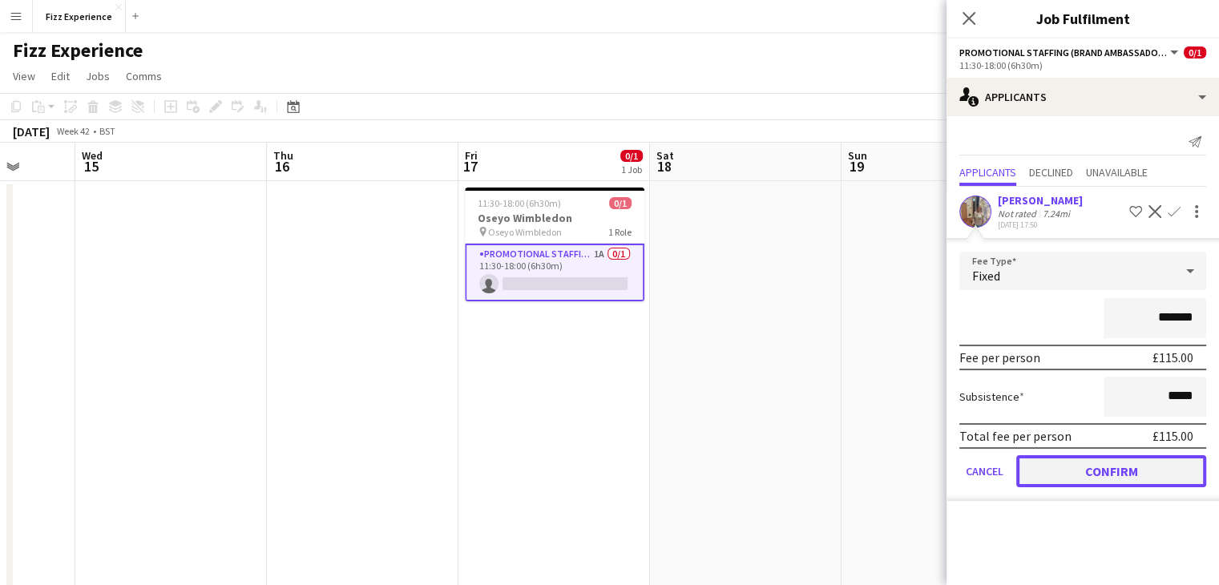
click at [1065, 459] on button "Confirm" at bounding box center [1111, 471] width 190 height 32
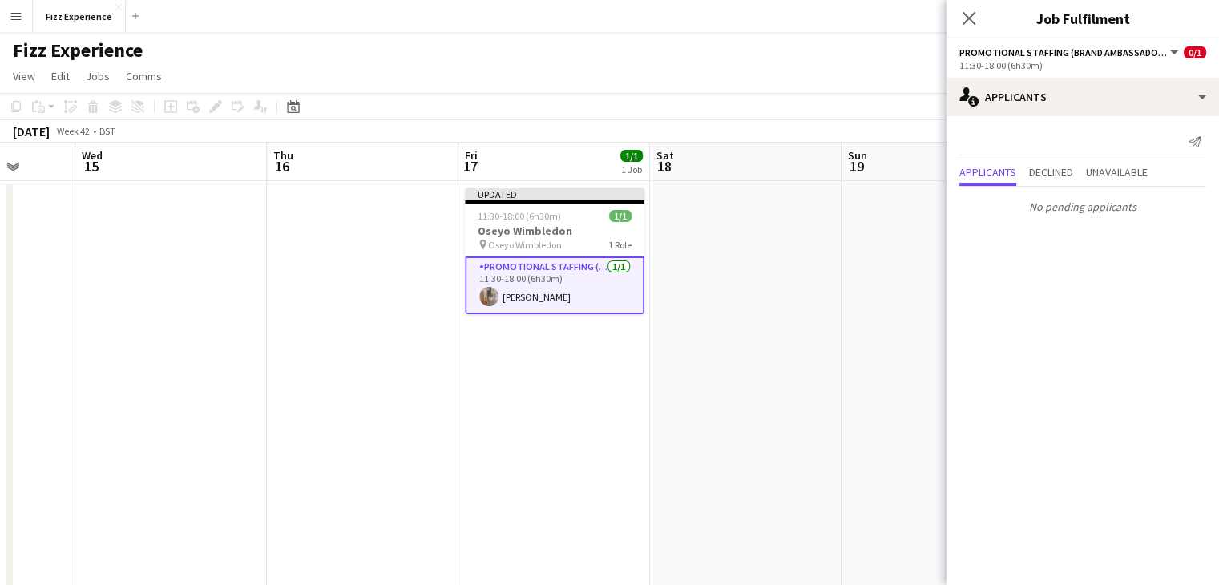
click at [846, 297] on app-date-cell at bounding box center [938, 433] width 192 height 505
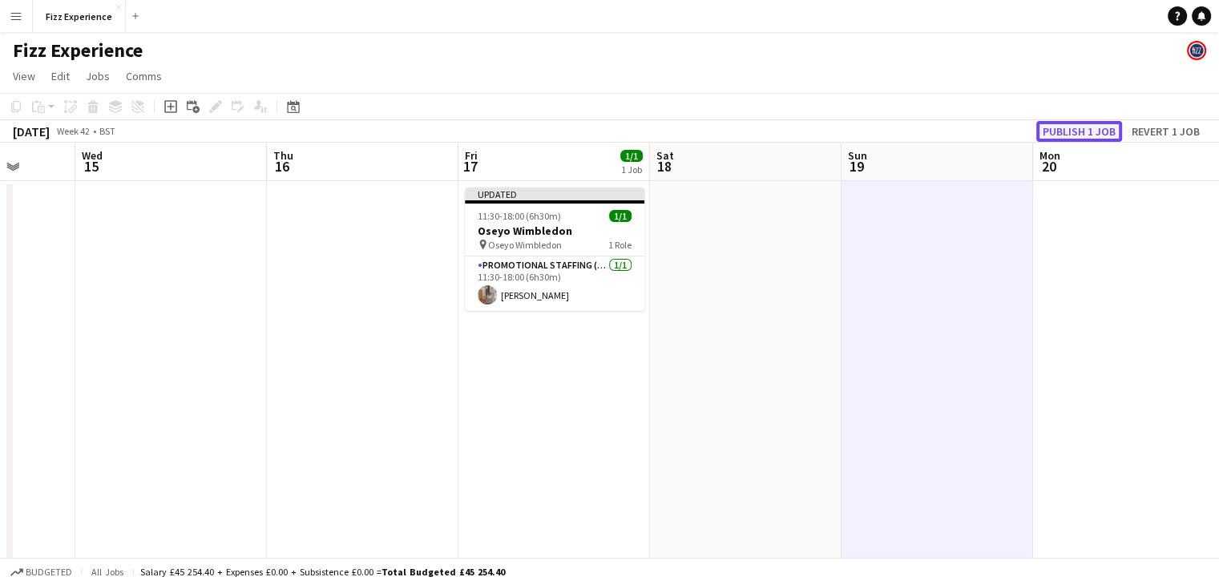
click at [1081, 126] on button "Publish 1 job" at bounding box center [1079, 131] width 86 height 21
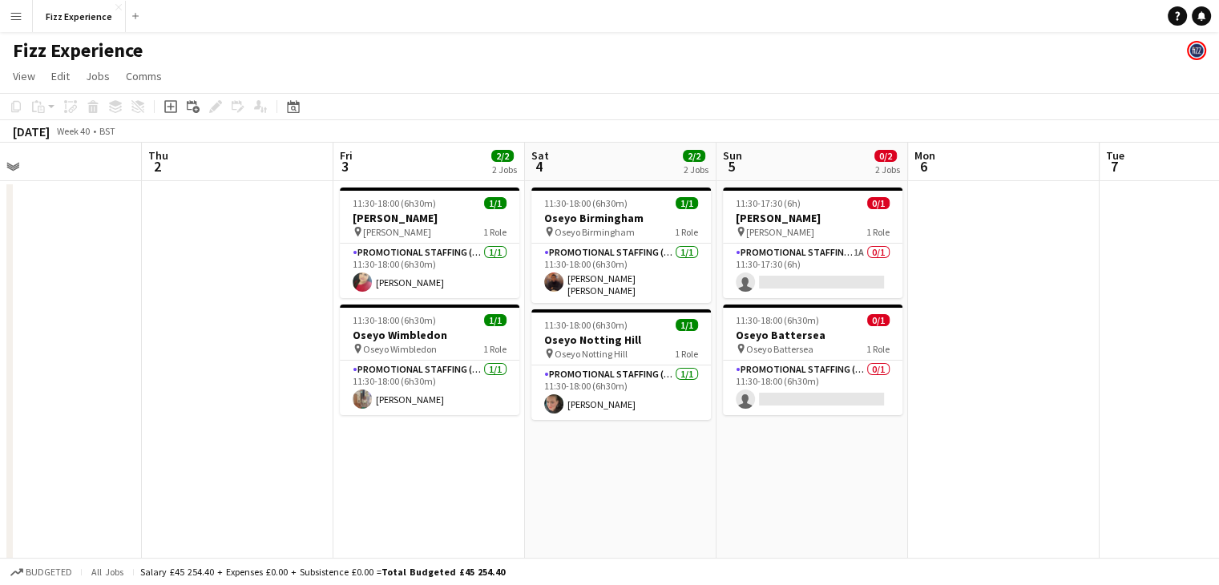
scroll to position [0, 434]
click at [845, 257] on app-card-role "Promotional Staffing (Brand Ambassadors) 1A 0/1 11:30-17:30 (6h) single-neutral…" at bounding box center [812, 271] width 180 height 55
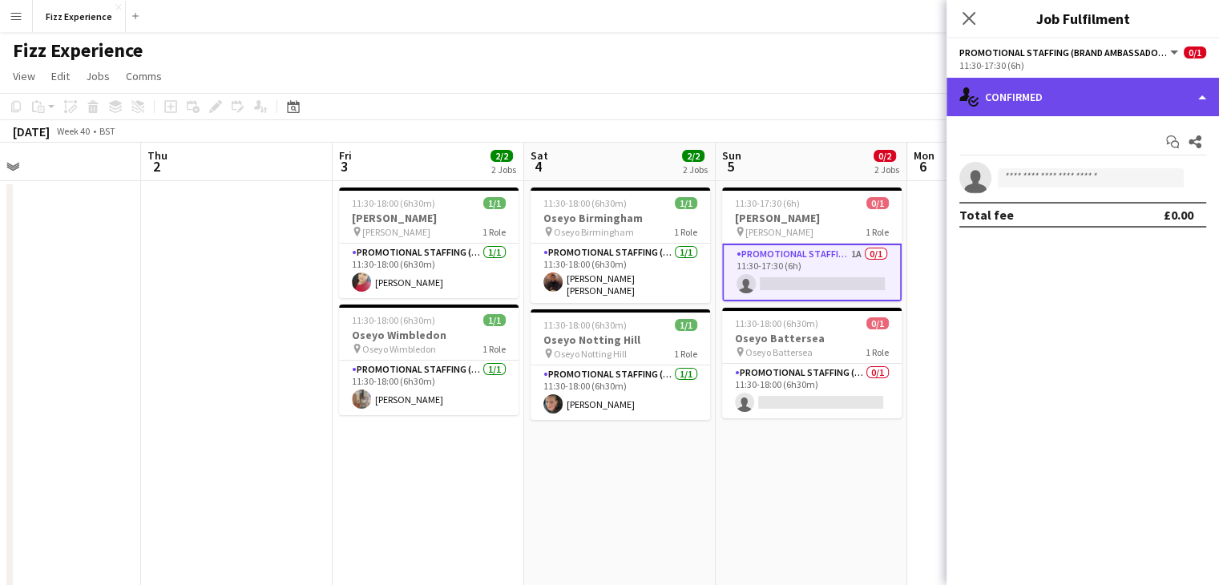
click at [1097, 86] on div "single-neutral-actions-check-2 Confirmed" at bounding box center [1083, 97] width 273 height 38
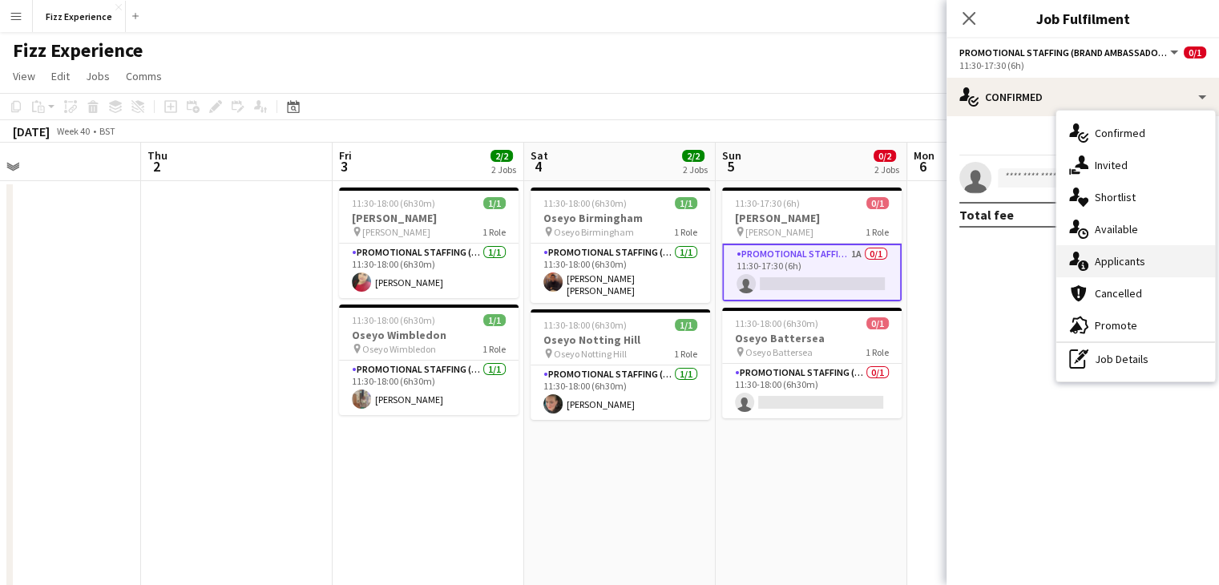
click at [1102, 251] on div "single-neutral-actions-information Applicants" at bounding box center [1136, 261] width 159 height 32
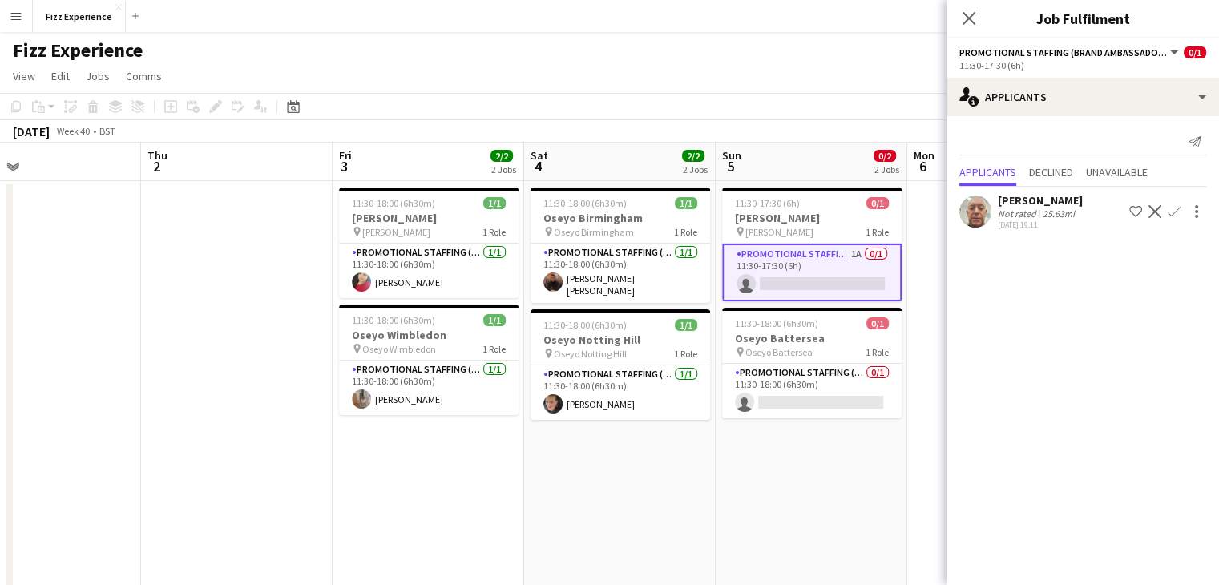
click at [1177, 210] on app-icon "Confirm" at bounding box center [1174, 211] width 13 height 13
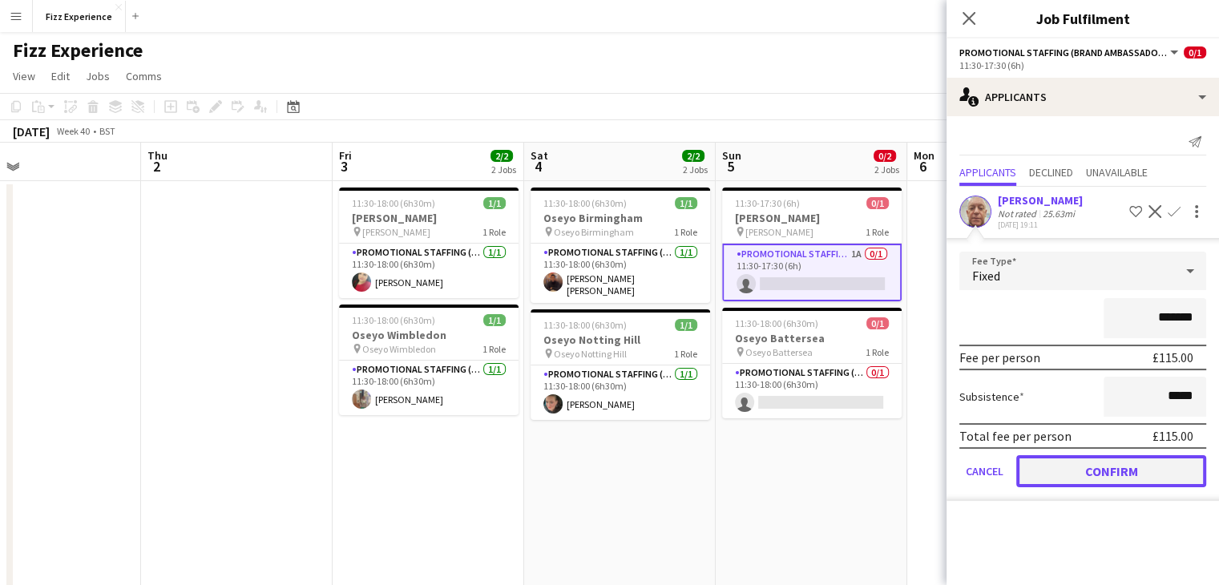
click at [1069, 474] on button "Confirm" at bounding box center [1111, 471] width 190 height 32
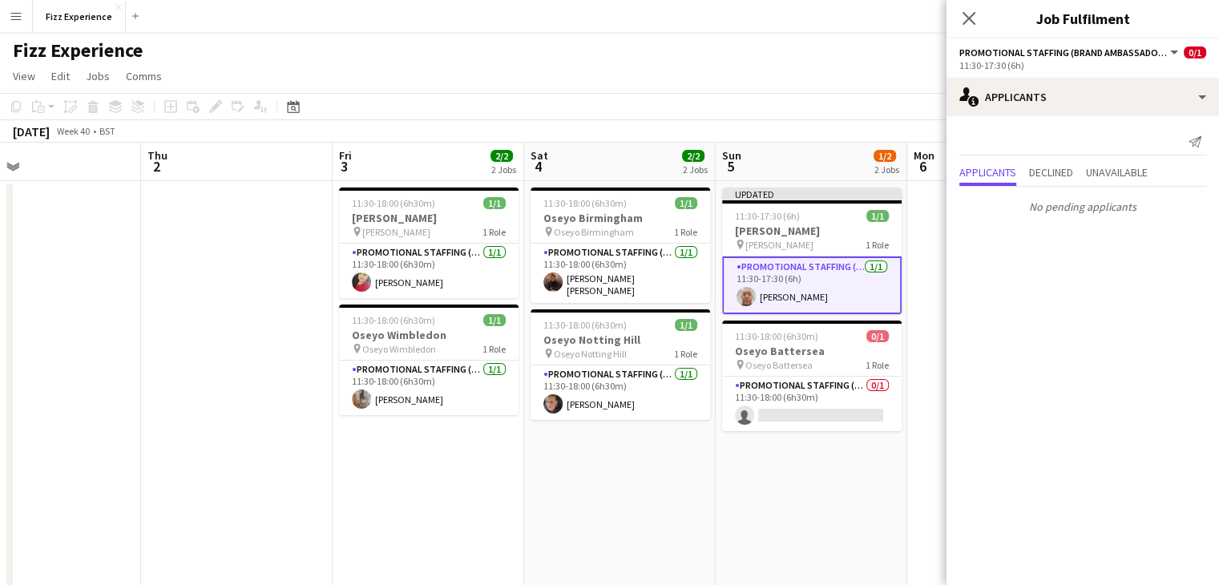
click at [842, 511] on app-date-cell "Updated 11:30-17:30 (6h) 1/1 [PERSON_NAME] pin [PERSON_NAME] 1 Role Promotional…" at bounding box center [812, 433] width 192 height 505
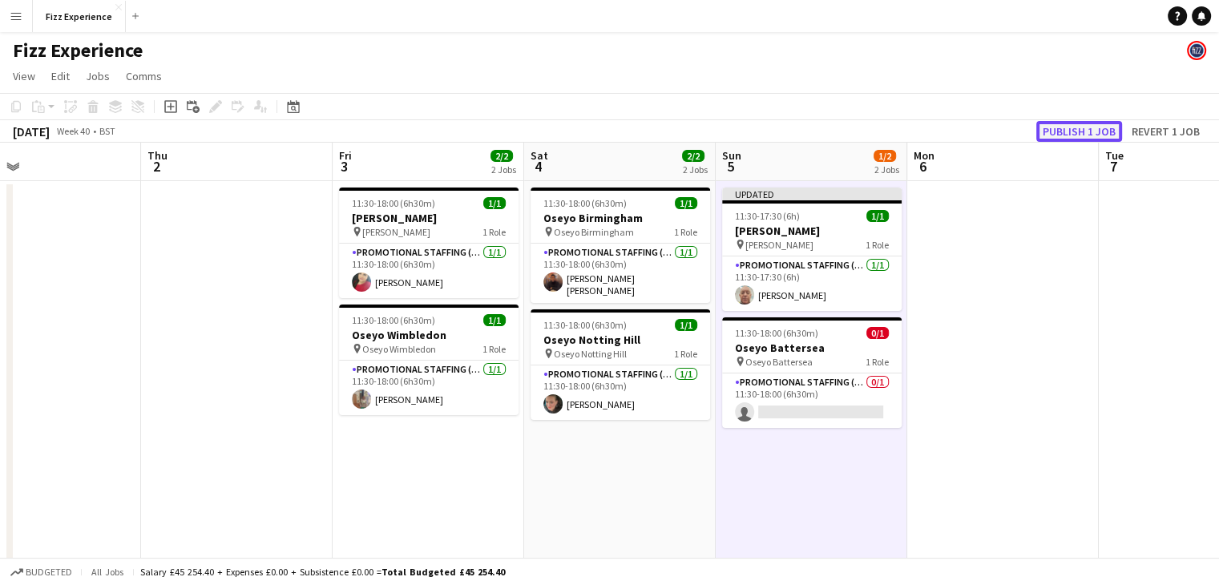
click at [1074, 135] on button "Publish 1 job" at bounding box center [1079, 131] width 86 height 21
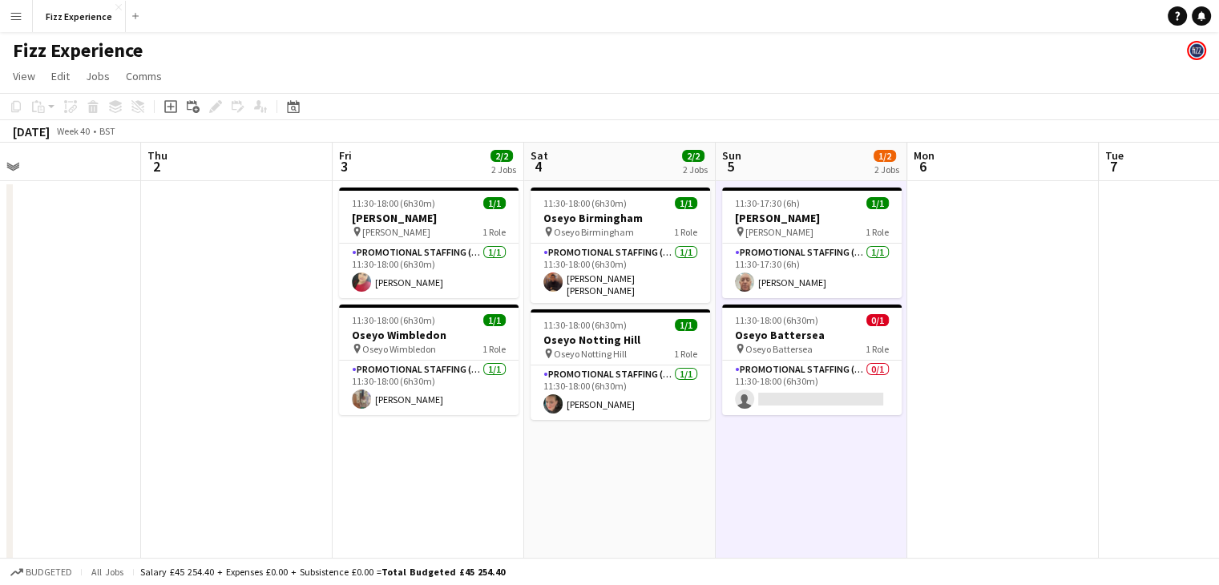
click at [475, 465] on app-date-cell "11:30-18:00 (6h30m) 1/1 [PERSON_NAME] pin [PERSON_NAME] 1 Role Promotional Staf…" at bounding box center [429, 433] width 192 height 505
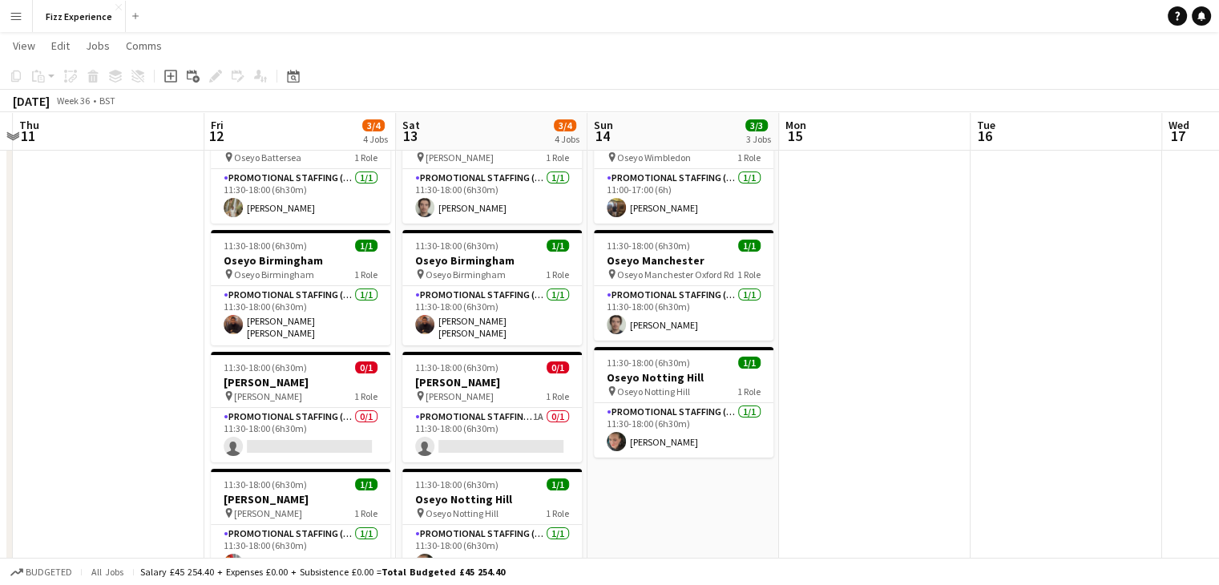
scroll to position [0, 756]
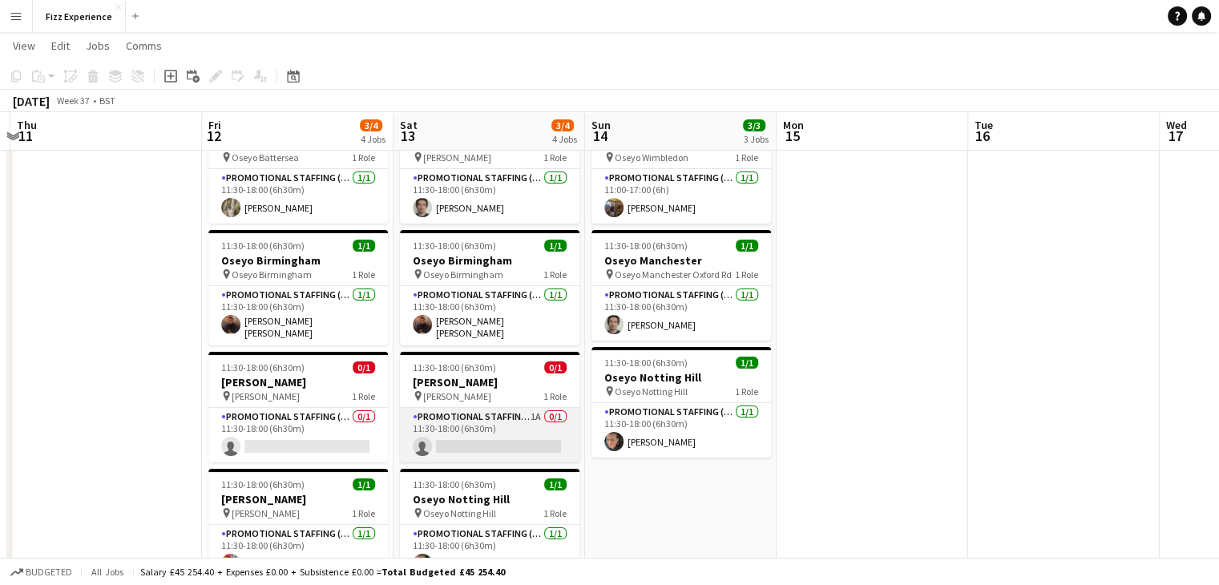
click at [471, 427] on app-card-role "Promotional Staffing (Brand Ambassadors) 1A 0/1 11:30-18:00 (6h30m) single-neut…" at bounding box center [490, 435] width 180 height 55
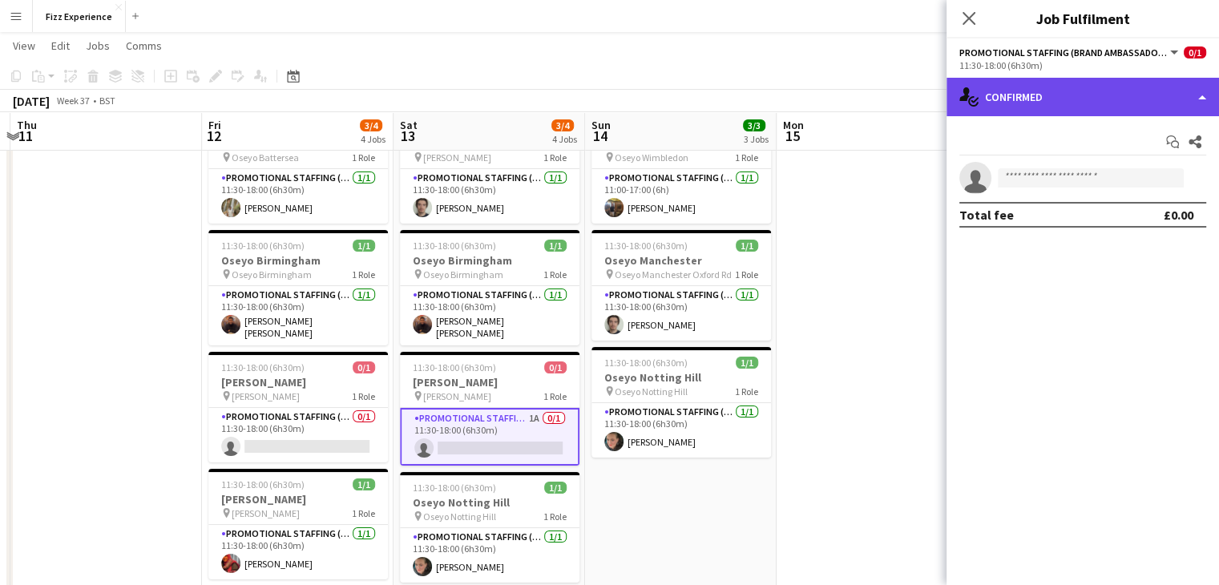
click at [1034, 107] on div "single-neutral-actions-check-2 Confirmed" at bounding box center [1083, 97] width 273 height 38
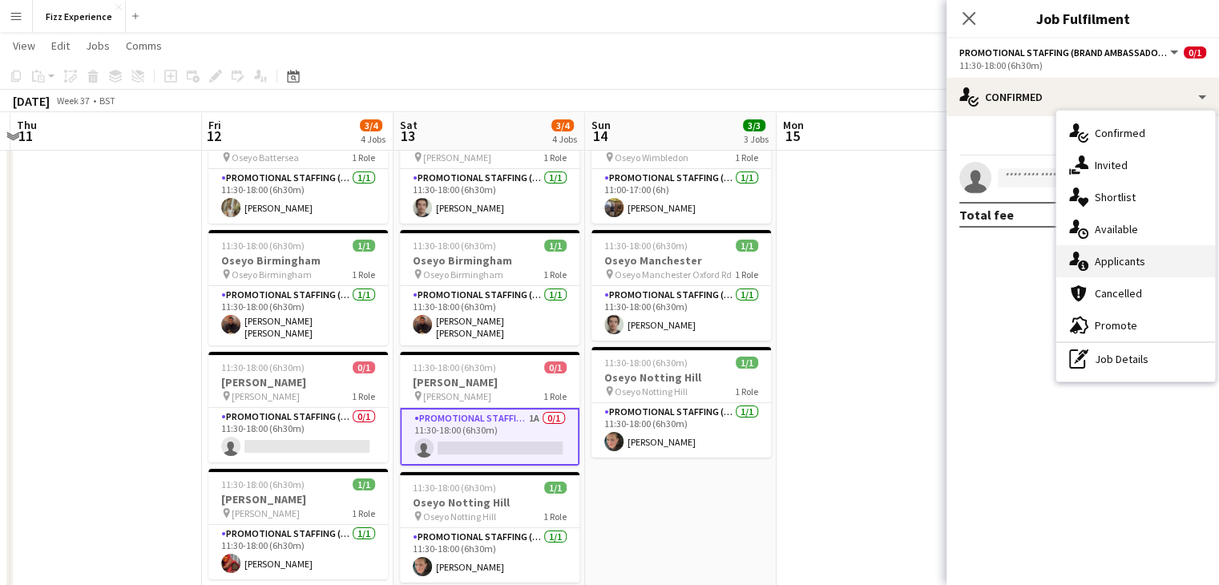
click at [1119, 258] on div "single-neutral-actions-information Applicants" at bounding box center [1136, 261] width 159 height 32
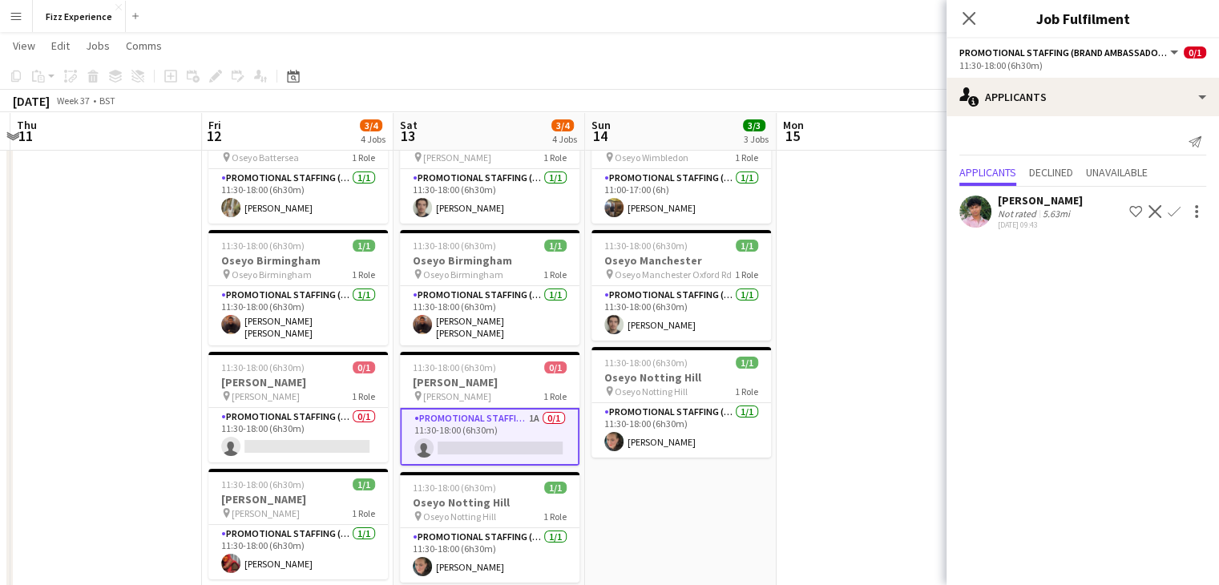
click at [1156, 212] on app-icon "Decline" at bounding box center [1155, 211] width 13 height 13
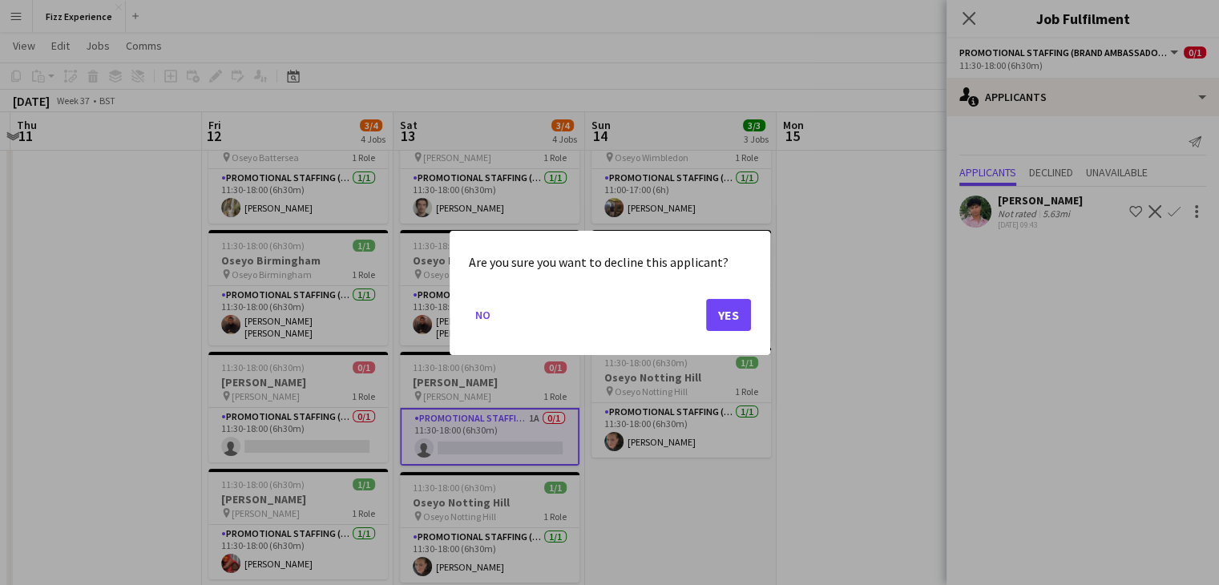
scroll to position [0, 0]
click at [737, 309] on button "Yes" at bounding box center [728, 314] width 45 height 32
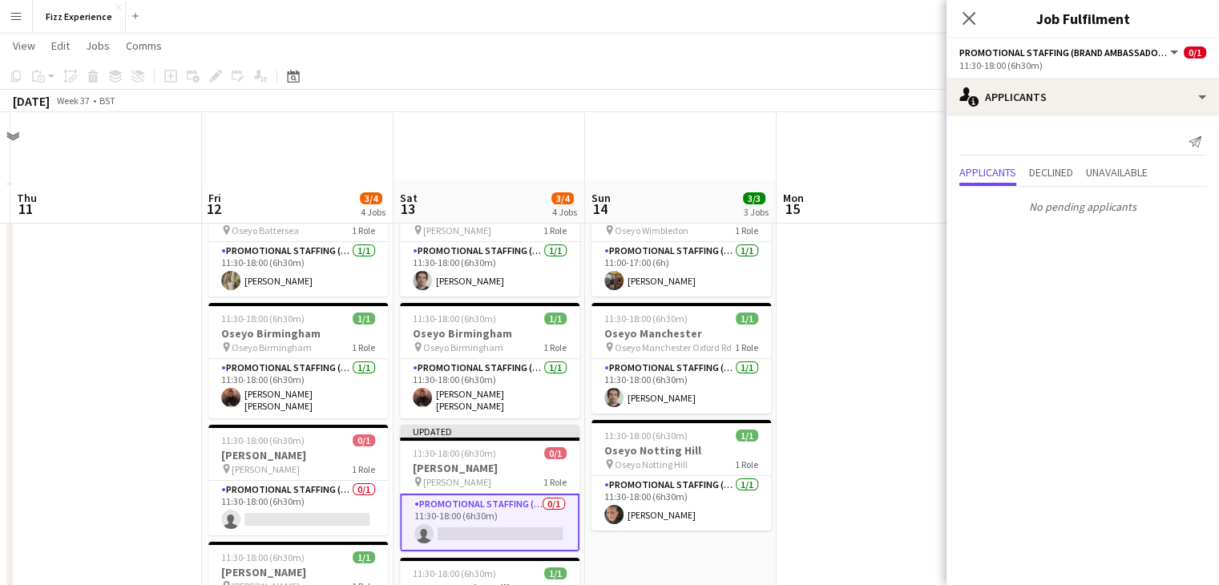
scroll to position [73, 0]
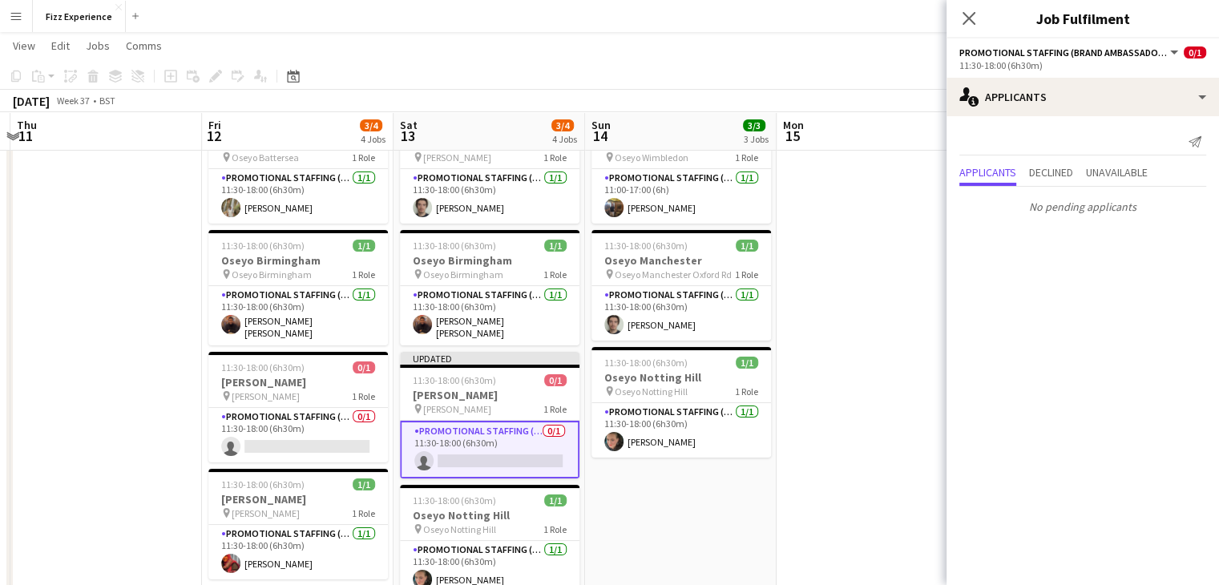
click at [833, 274] on app-date-cell at bounding box center [873, 359] width 192 height 505
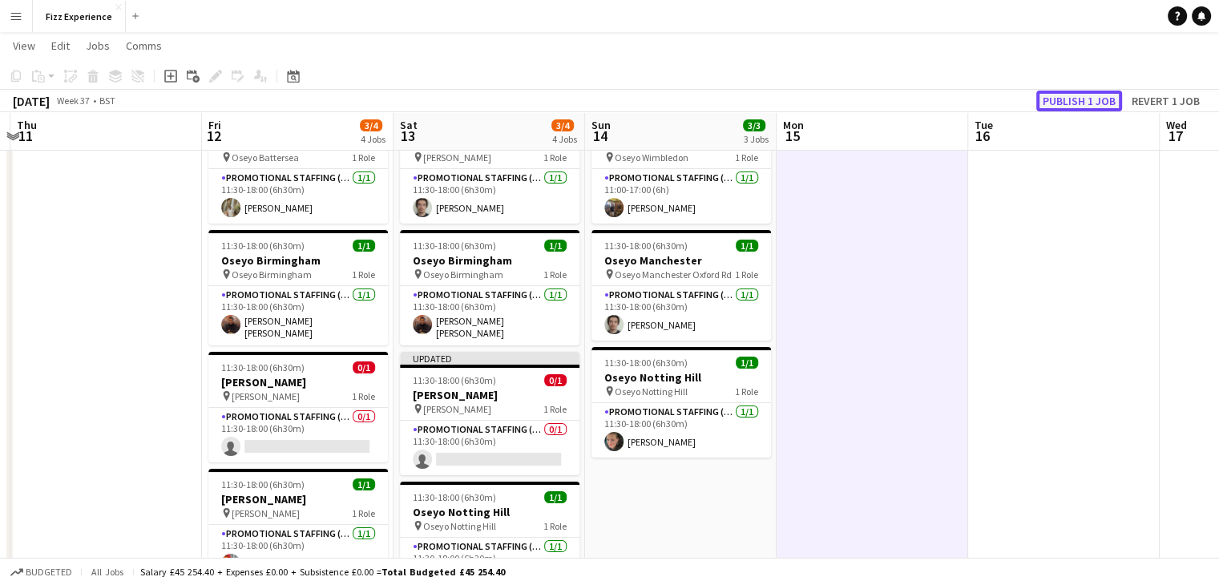
click at [1077, 95] on button "Publish 1 job" at bounding box center [1079, 101] width 86 height 21
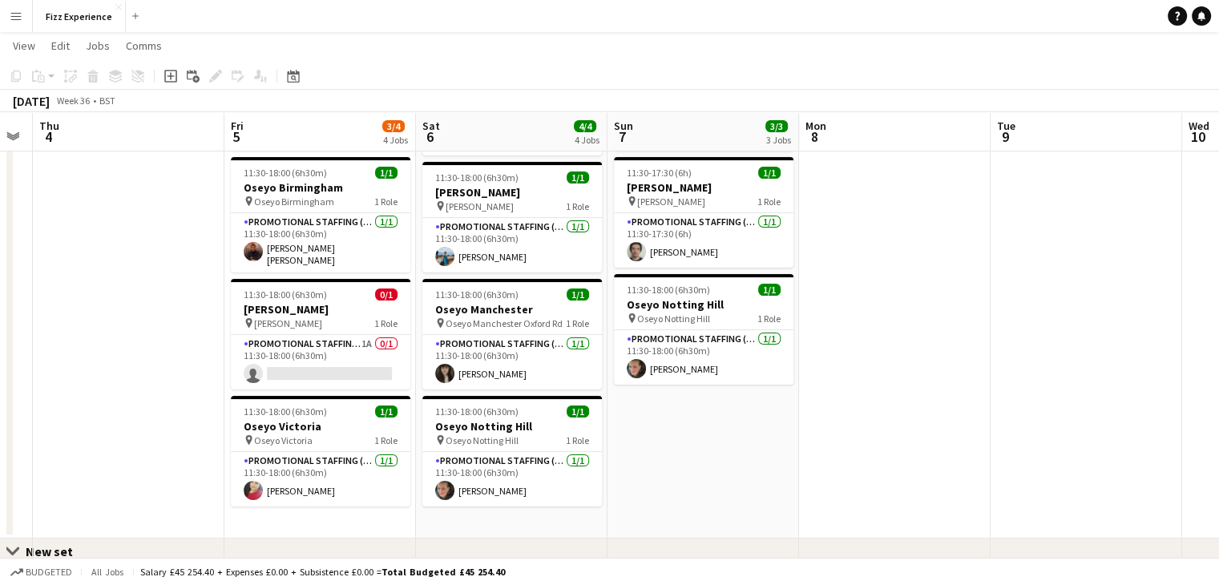
scroll to position [147, 0]
click at [357, 339] on app-card-role "Promotional Staffing (Brand Ambassadors) 1A 0/1 11:30-18:00 (6h30m) single-neut…" at bounding box center [321, 361] width 180 height 55
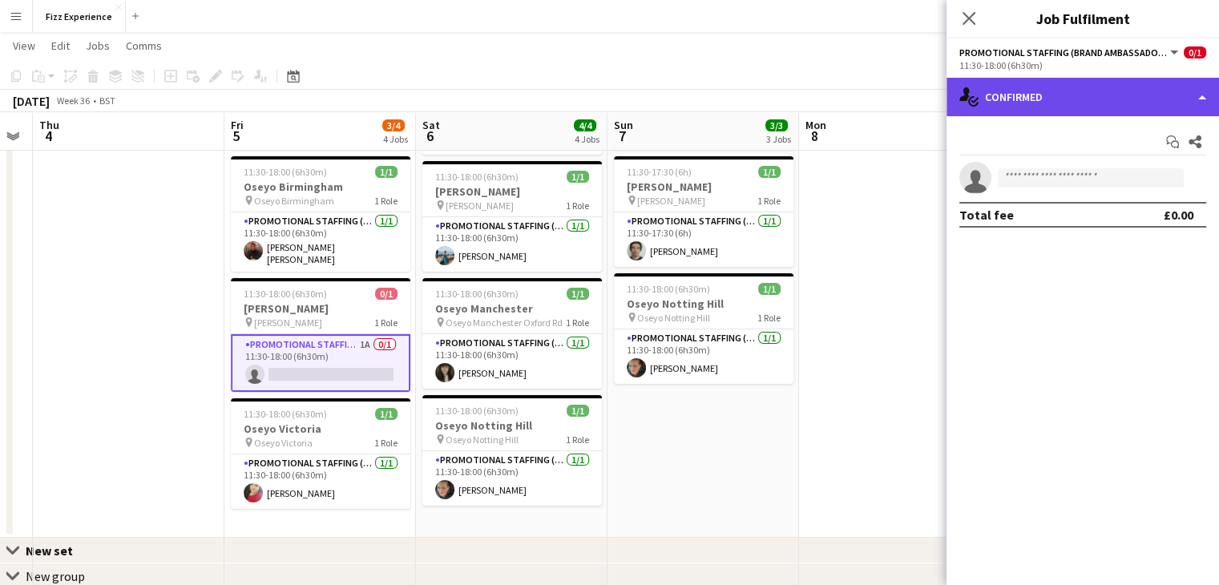
click at [1103, 91] on div "single-neutral-actions-check-2 Confirmed" at bounding box center [1083, 97] width 273 height 38
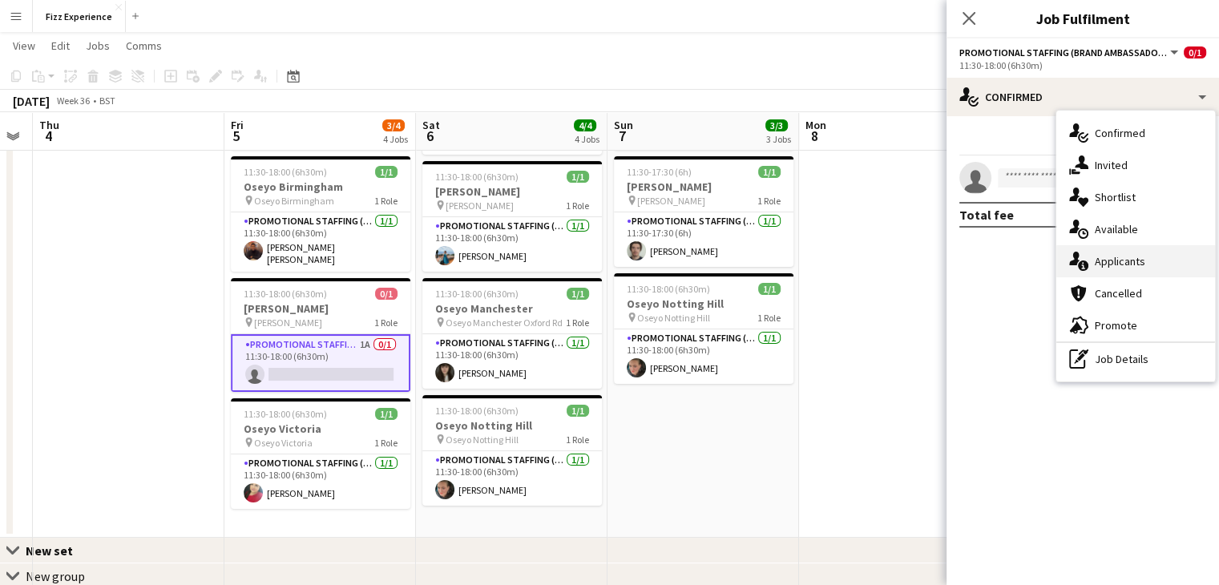
click at [1116, 258] on div "single-neutral-actions-information Applicants" at bounding box center [1136, 261] width 159 height 32
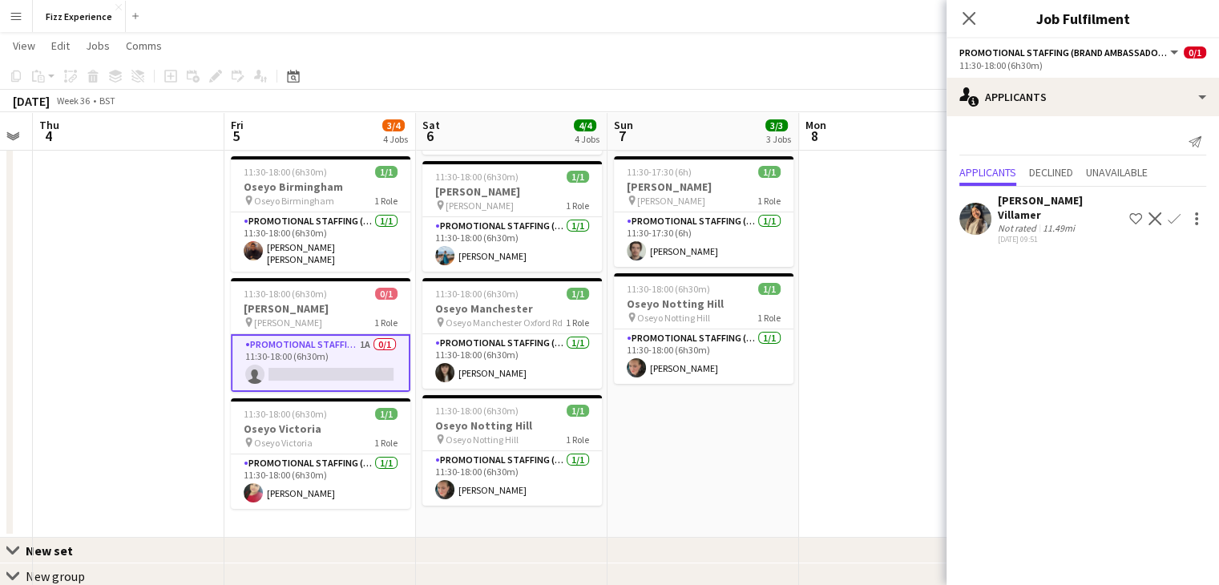
click at [1168, 218] on app-icon "Confirm" at bounding box center [1174, 218] width 13 height 13
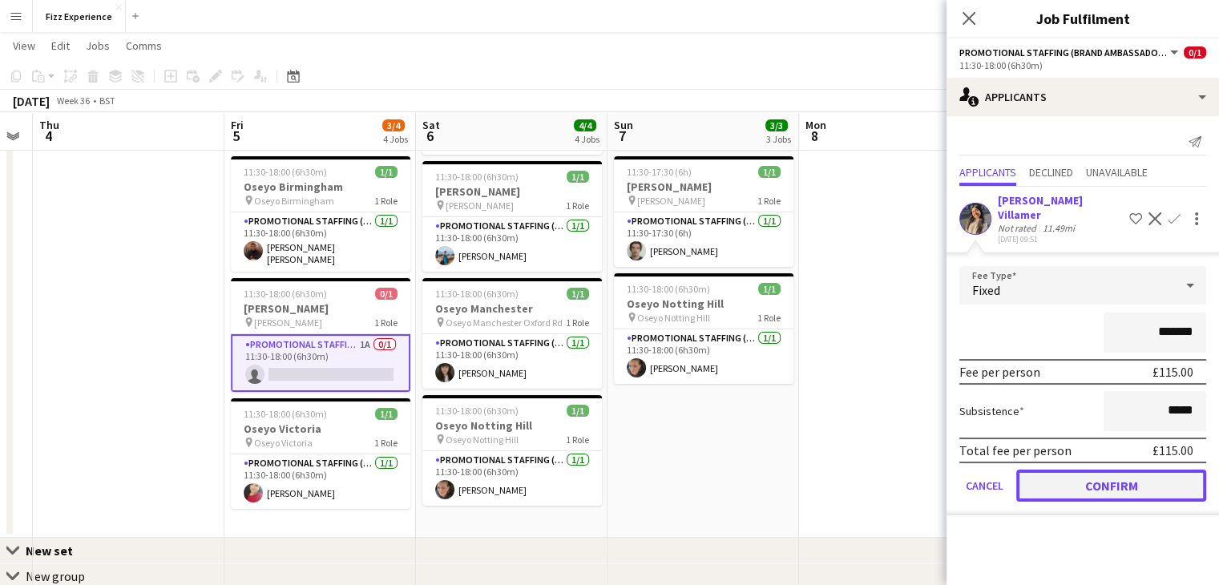
click at [1054, 470] on button "Confirm" at bounding box center [1111, 486] width 190 height 32
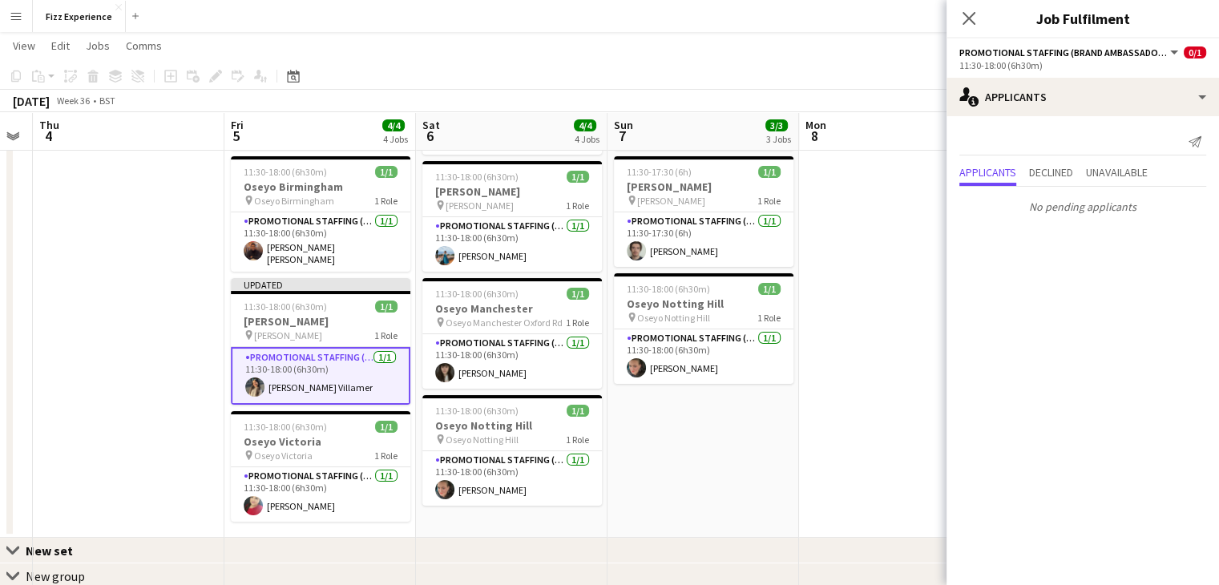
click at [851, 251] on app-date-cell at bounding box center [895, 285] width 192 height 505
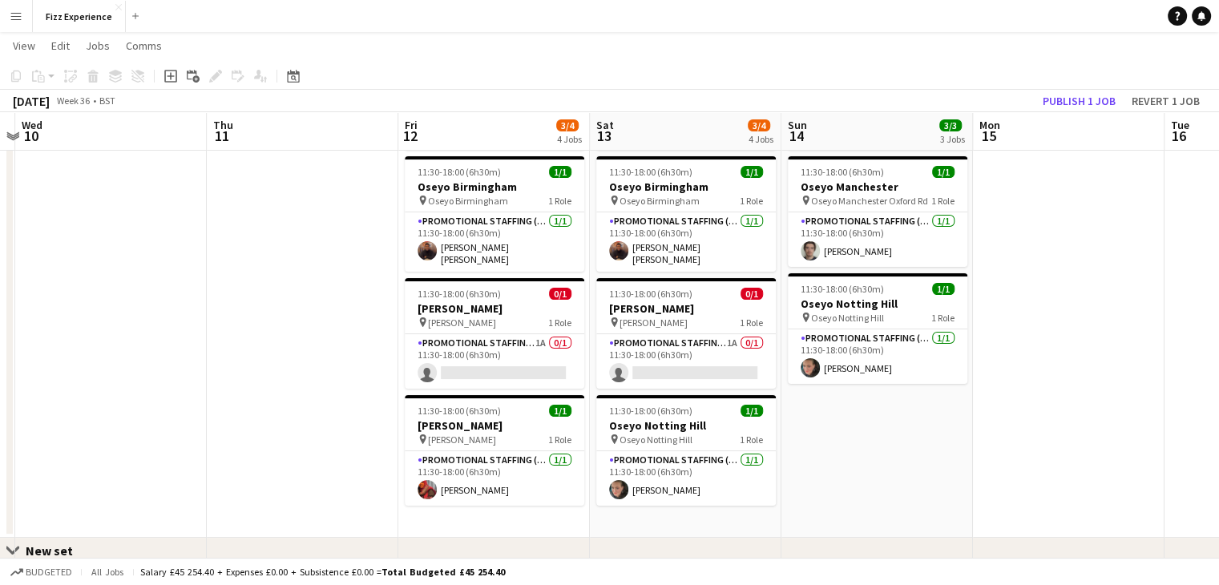
scroll to position [0, 752]
click at [524, 345] on app-card-role "Promotional Staffing (Brand Ambassadors) 1A 0/1 11:30-18:00 (6h30m) single-neut…" at bounding box center [494, 361] width 180 height 55
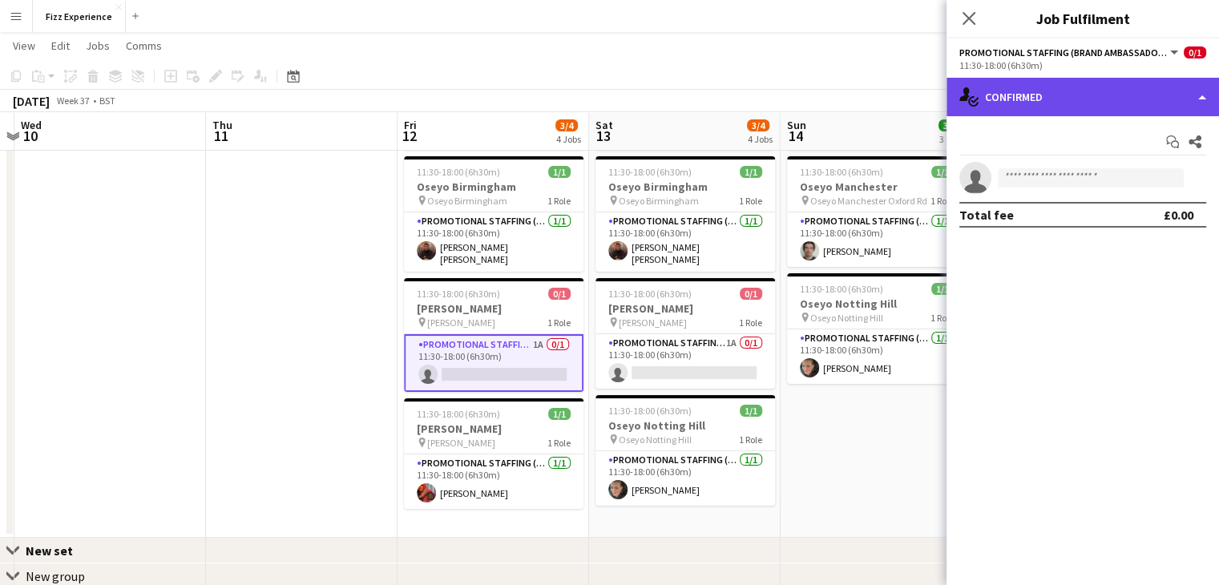
click at [1103, 107] on div "single-neutral-actions-check-2 Confirmed" at bounding box center [1083, 97] width 273 height 38
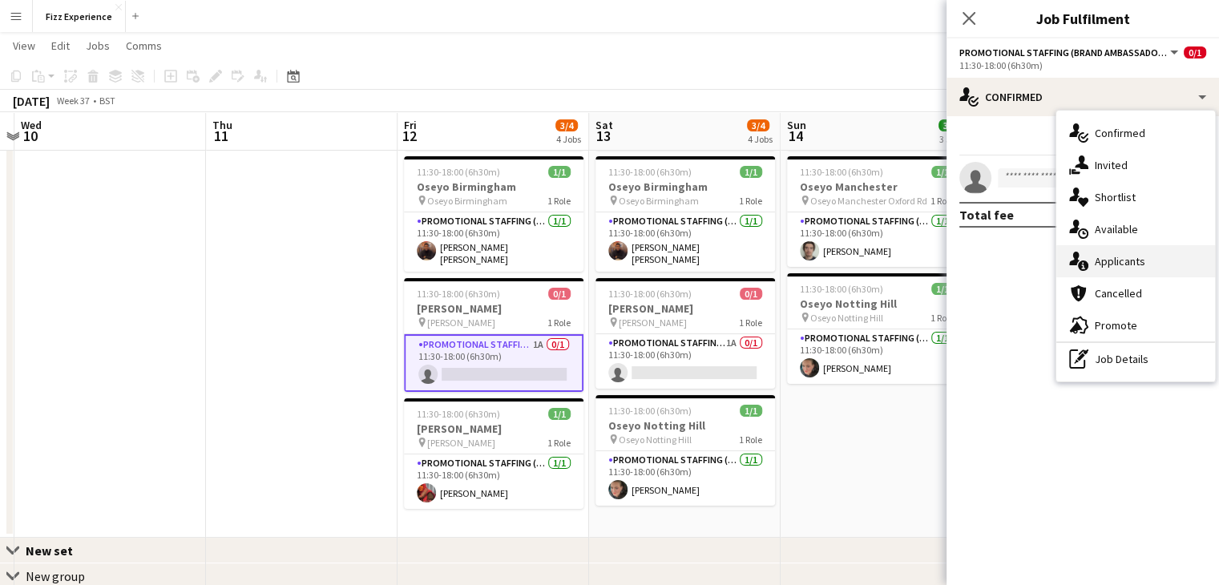
click at [1125, 267] on div "single-neutral-actions-information Applicants" at bounding box center [1136, 261] width 159 height 32
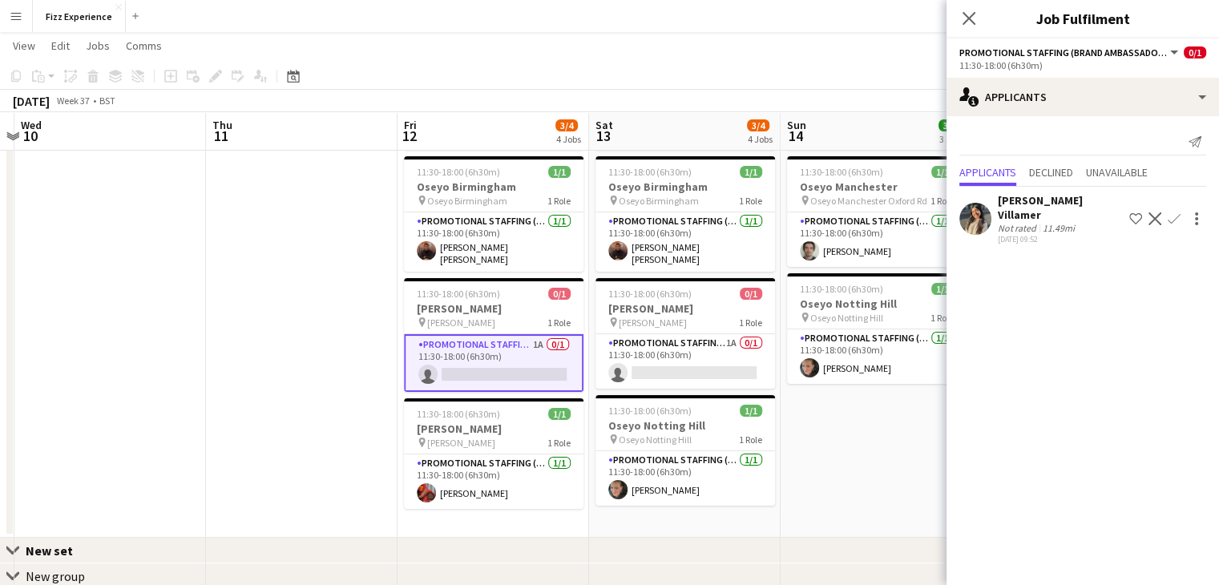
click at [1168, 220] on app-icon "Confirm" at bounding box center [1174, 218] width 13 height 13
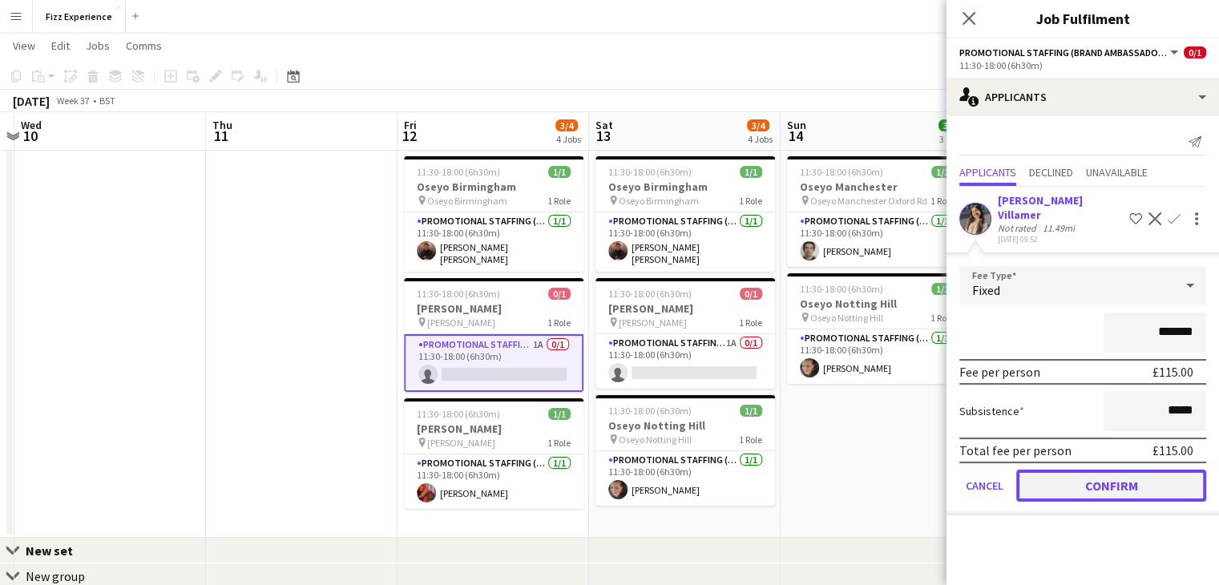
click at [1057, 470] on button "Confirm" at bounding box center [1111, 486] width 190 height 32
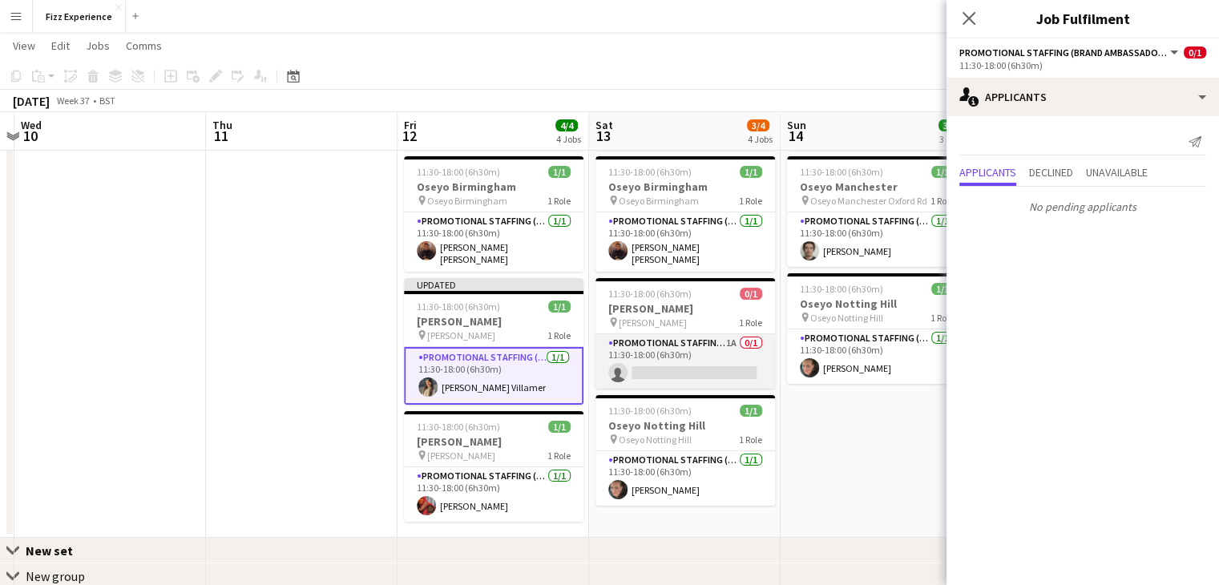
click at [726, 354] on app-card-role "Promotional Staffing (Brand Ambassadors) 1A 0/1 11:30-18:00 (6h30m) single-neut…" at bounding box center [686, 361] width 180 height 55
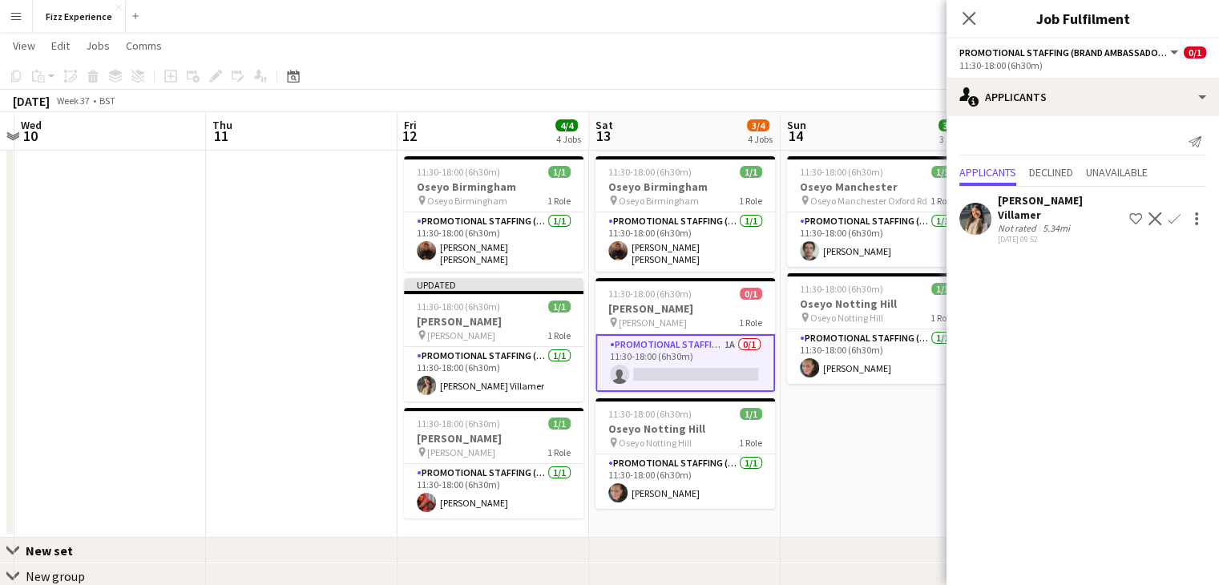
click at [1170, 213] on app-icon "Confirm" at bounding box center [1174, 218] width 13 height 13
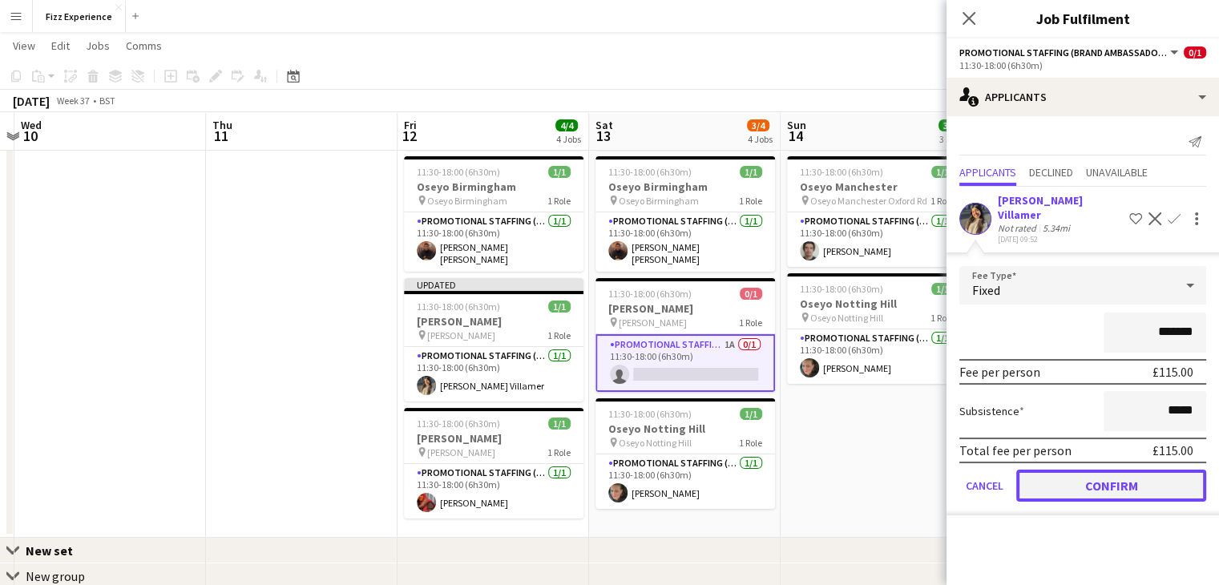
click at [1077, 470] on button "Confirm" at bounding box center [1111, 486] width 190 height 32
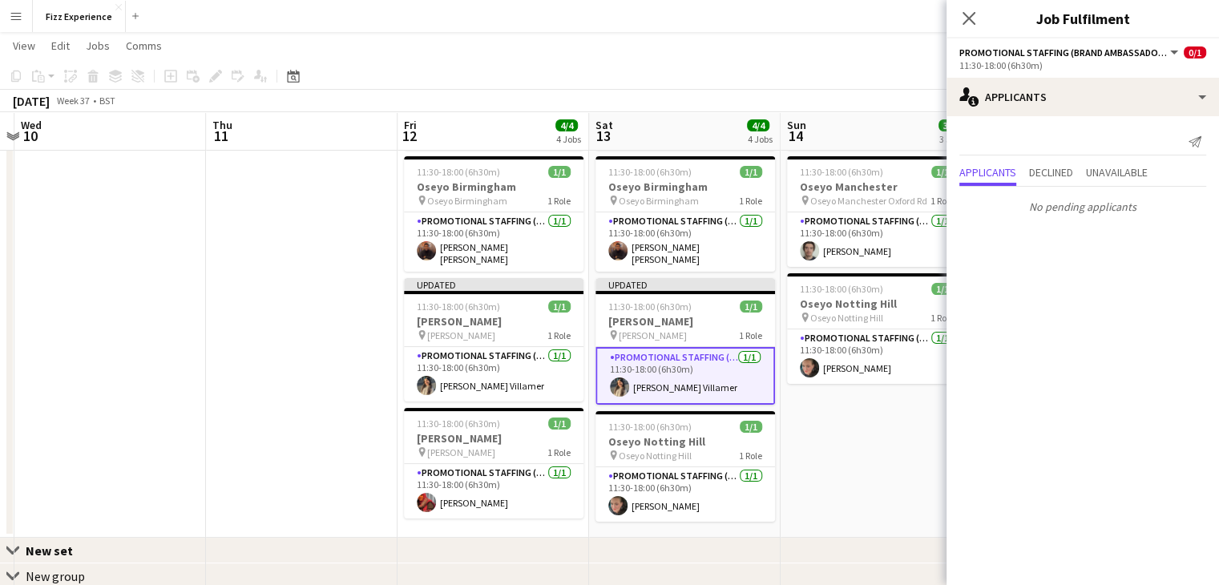
click at [868, 422] on app-date-cell "11:00-17:00 (6h) 1/1 Oseyo Wimbledon pin Oseyo Wimbledon 1 Role Promotional Sta…" at bounding box center [877, 285] width 192 height 505
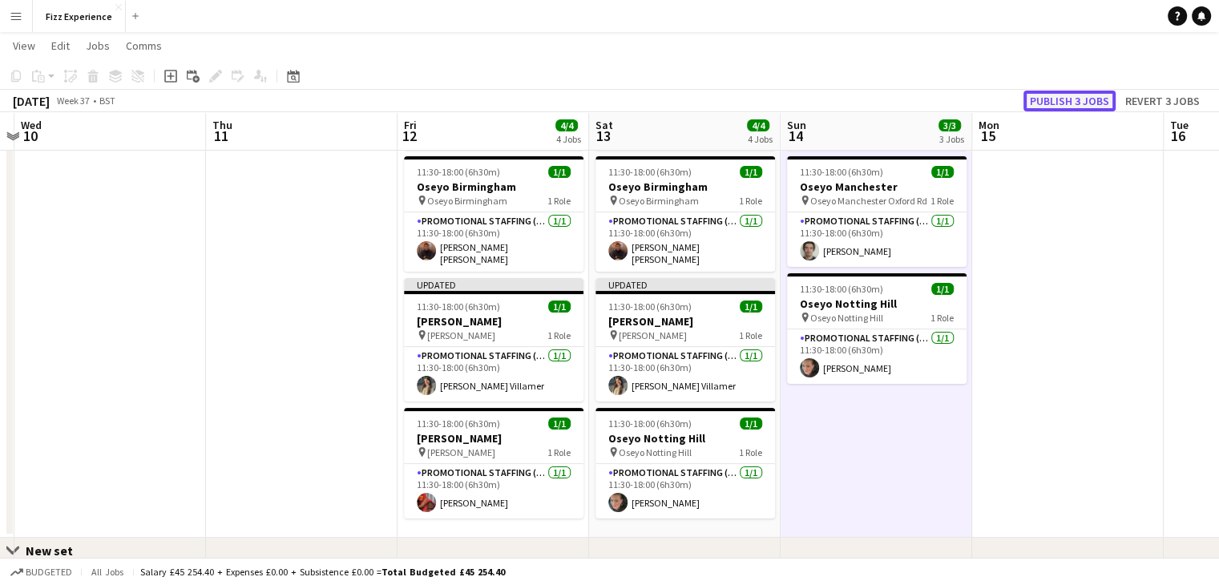
click at [1065, 100] on button "Publish 3 jobs" at bounding box center [1070, 101] width 92 height 21
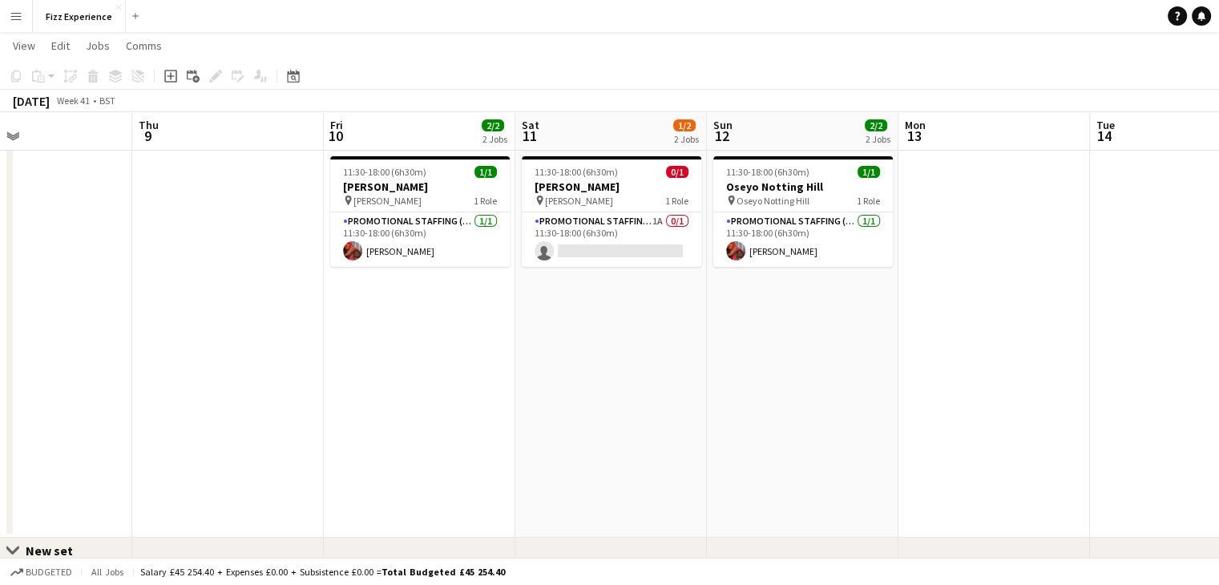
scroll to position [0, 442]
click at [595, 235] on app-card-role "Promotional Staffing (Brand Ambassadors) 1A 0/1 11:30-18:00 (6h30m) single-neut…" at bounding box center [612, 239] width 180 height 55
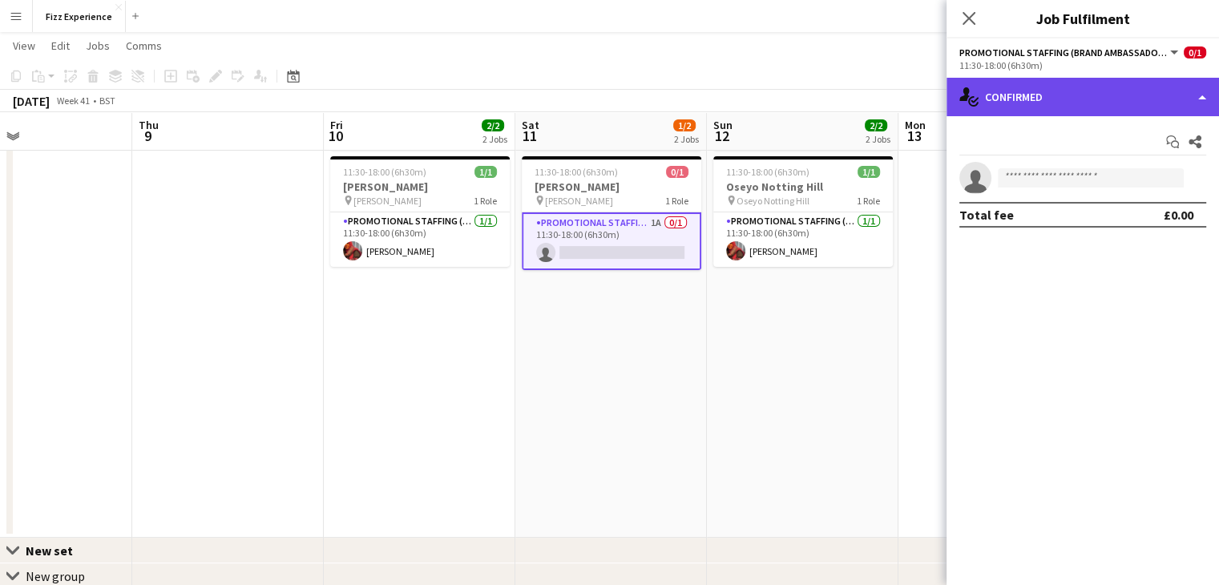
click at [1061, 110] on div "single-neutral-actions-check-2 Confirmed" at bounding box center [1083, 97] width 273 height 38
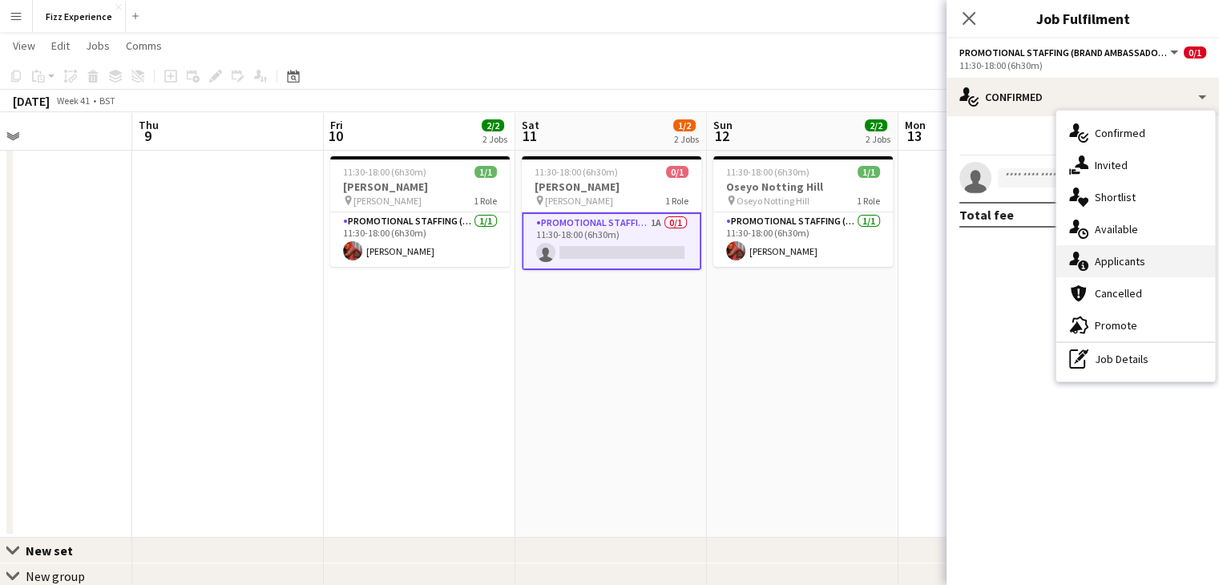
click at [1124, 257] on div "single-neutral-actions-information Applicants" at bounding box center [1136, 261] width 159 height 32
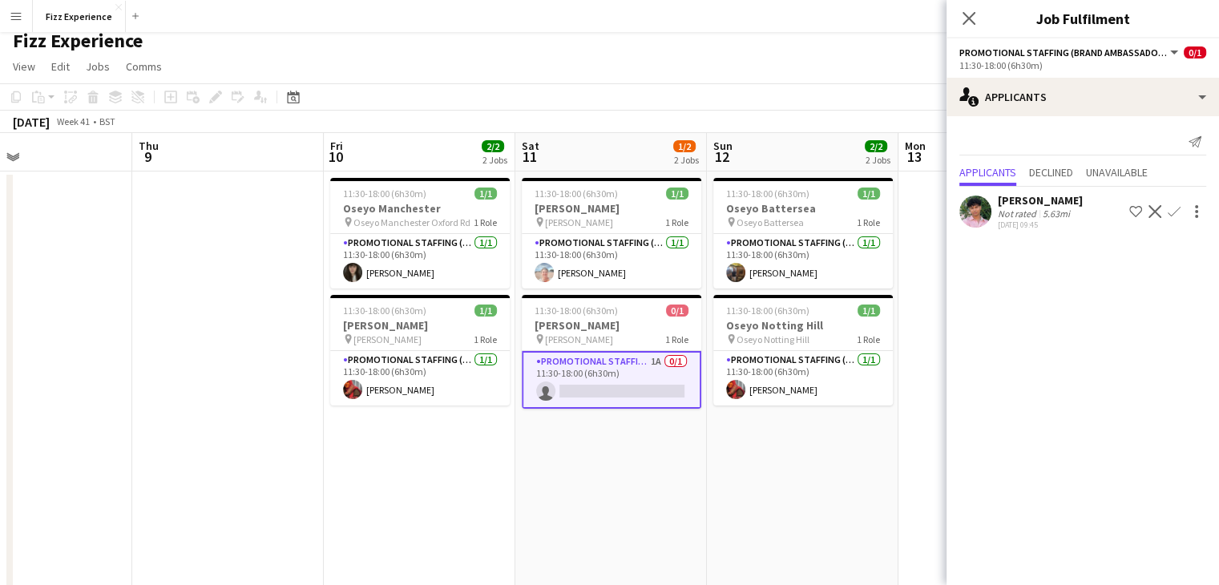
scroll to position [9, 0]
click at [833, 446] on app-date-cell "11:30-18:00 (6h30m) 1/1 Oseyo Battersea pin [PERSON_NAME] 1 Role Promotional St…" at bounding box center [803, 424] width 192 height 505
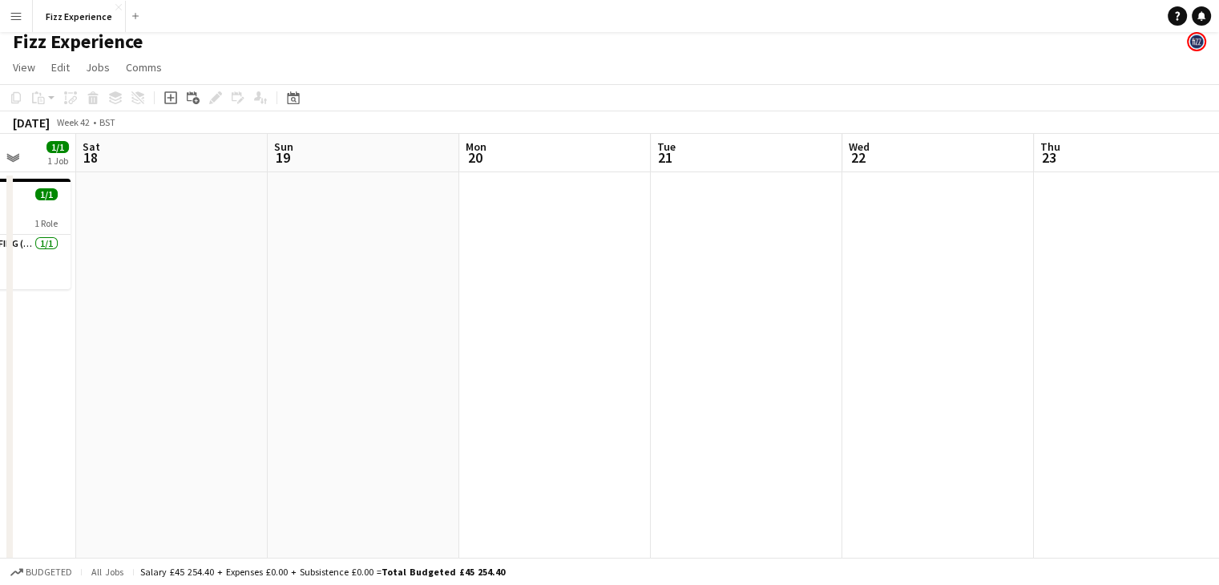
scroll to position [0, 492]
